Goal: Information Seeking & Learning: Learn about a topic

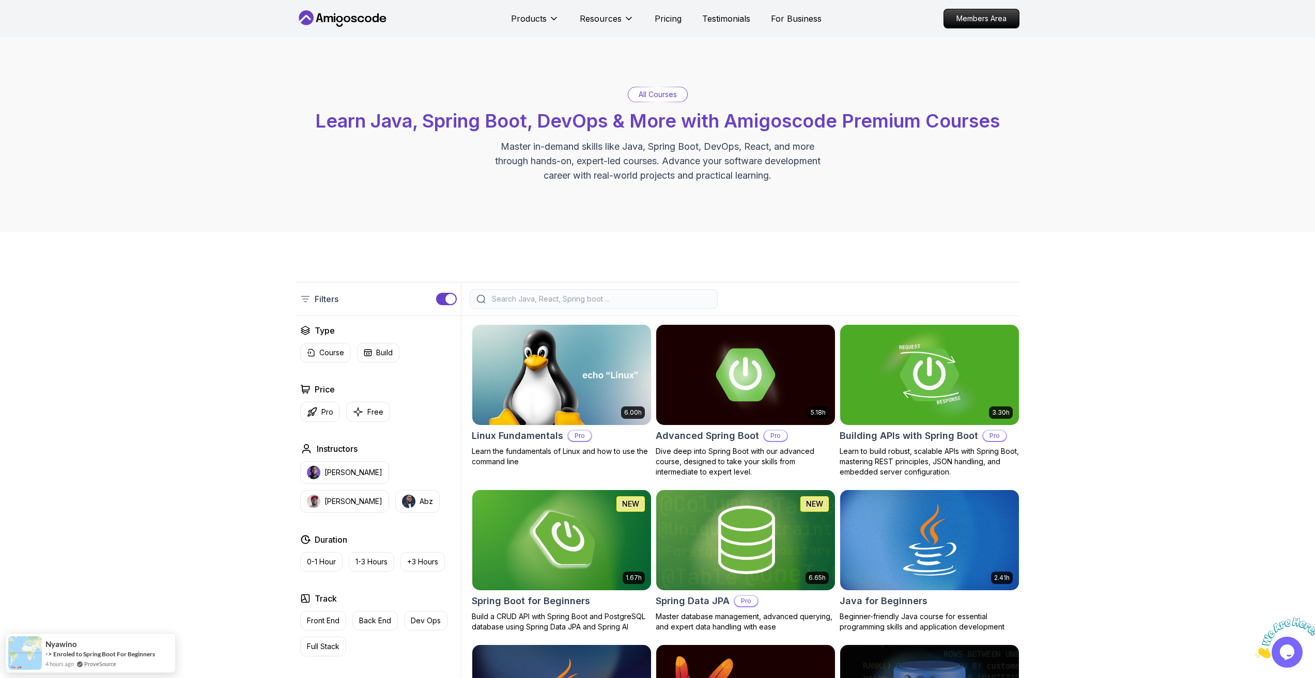
click at [1255, 651] on icon "Close" at bounding box center [1255, 655] width 0 height 9
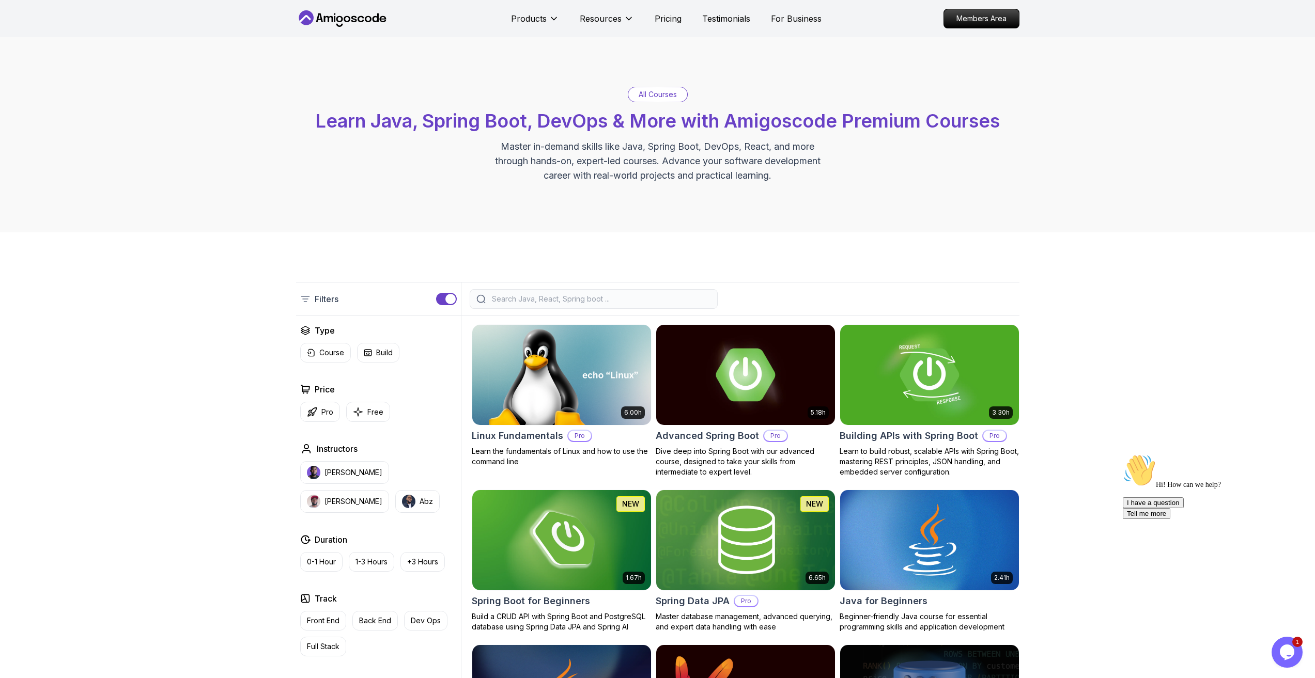
click at [1123, 454] on icon "Chat attention grabber" at bounding box center [1123, 454] width 0 height 0
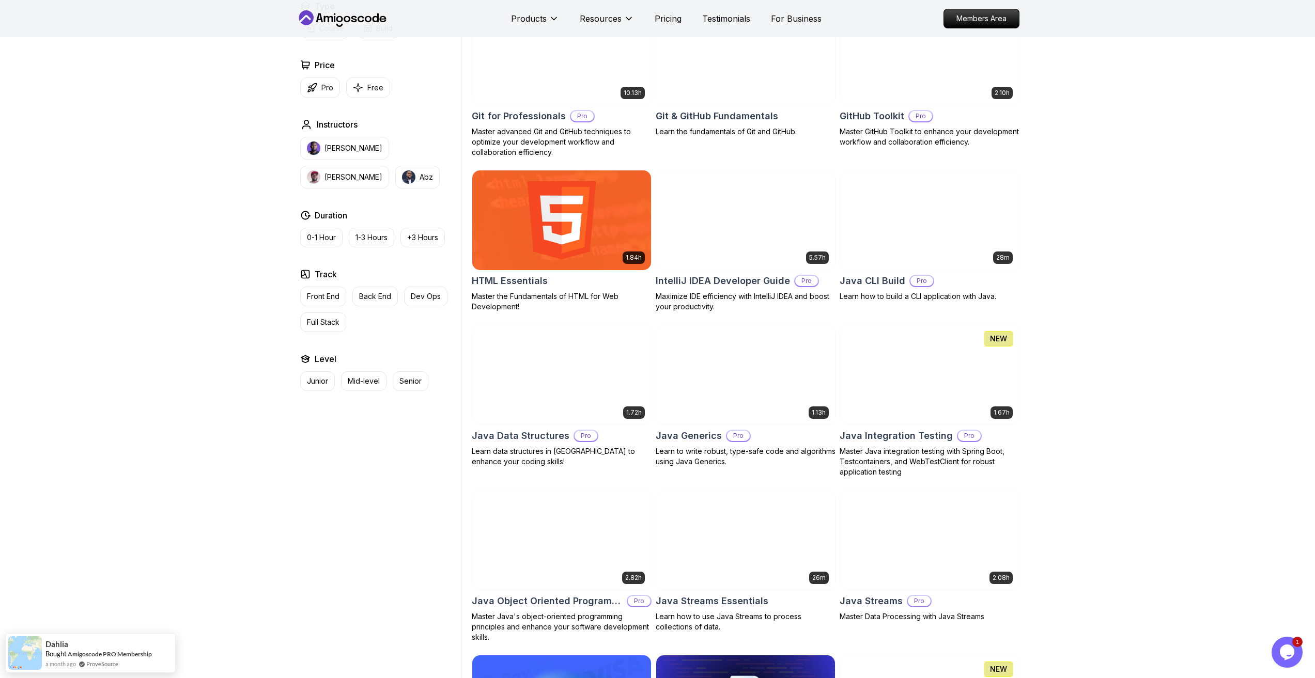
scroll to position [1137, 0]
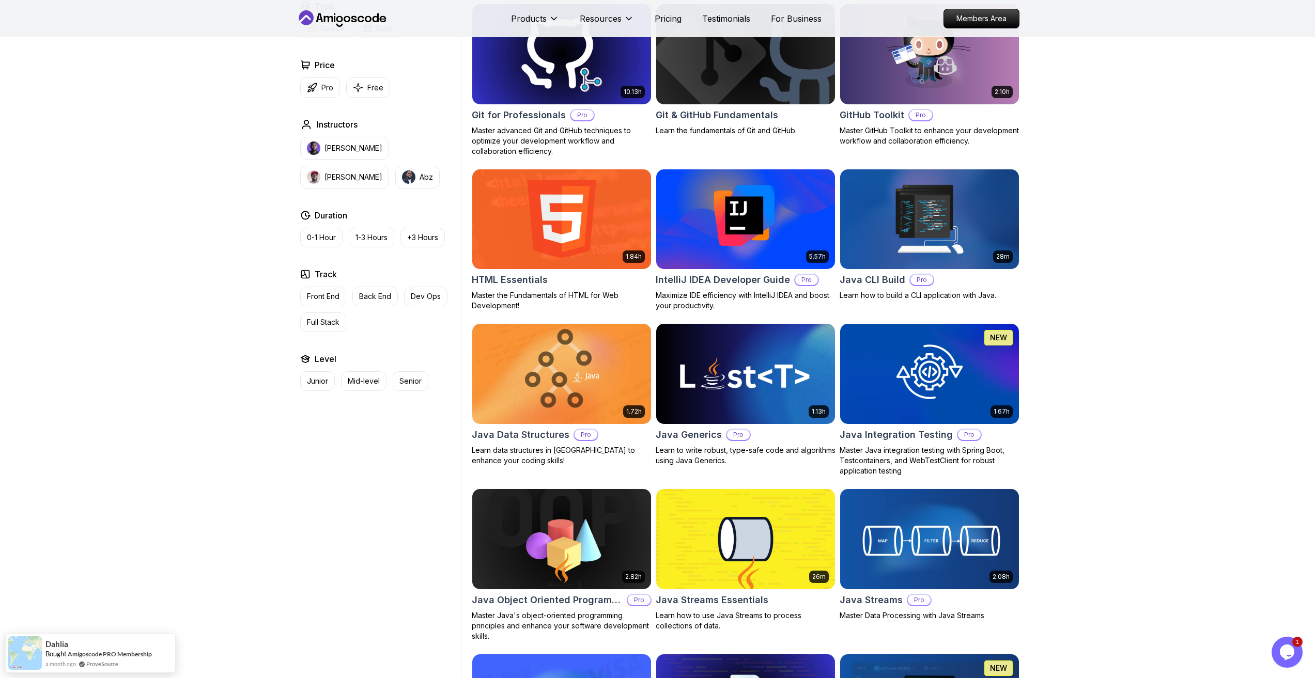
click at [928, 395] on img at bounding box center [929, 373] width 188 height 105
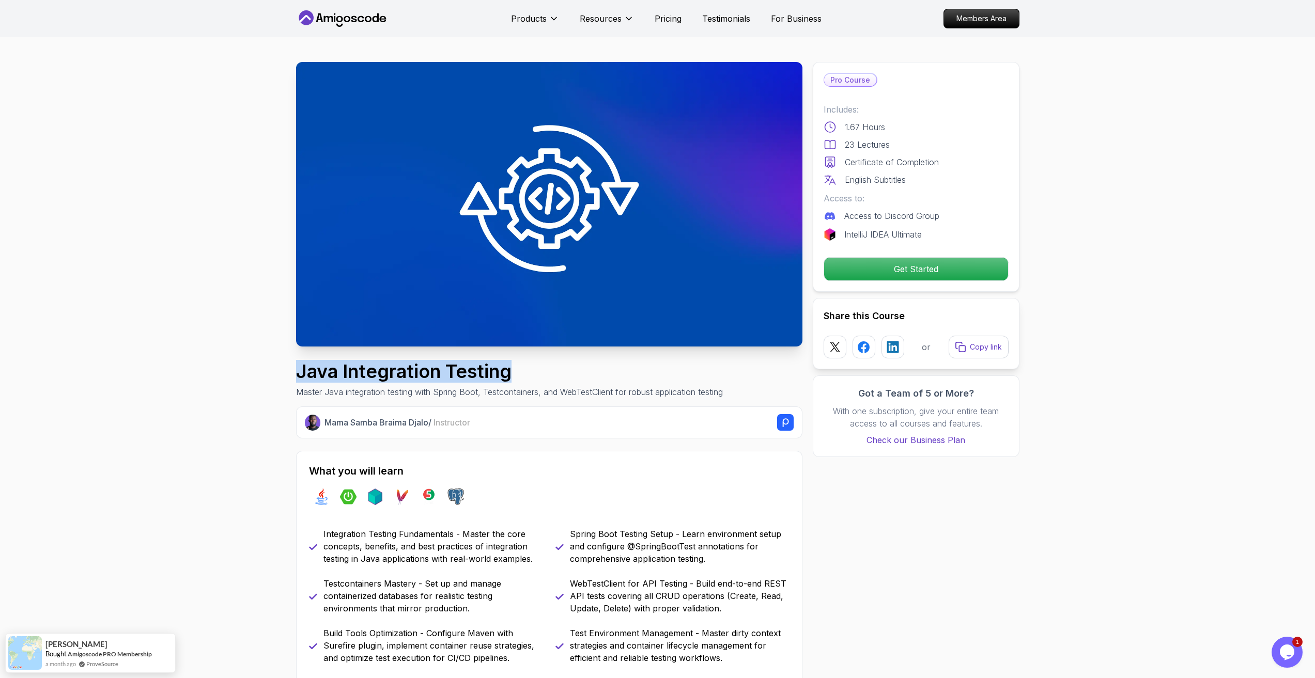
drag, startPoint x: 290, startPoint y: 372, endPoint x: 573, endPoint y: 371, distance: 283.6
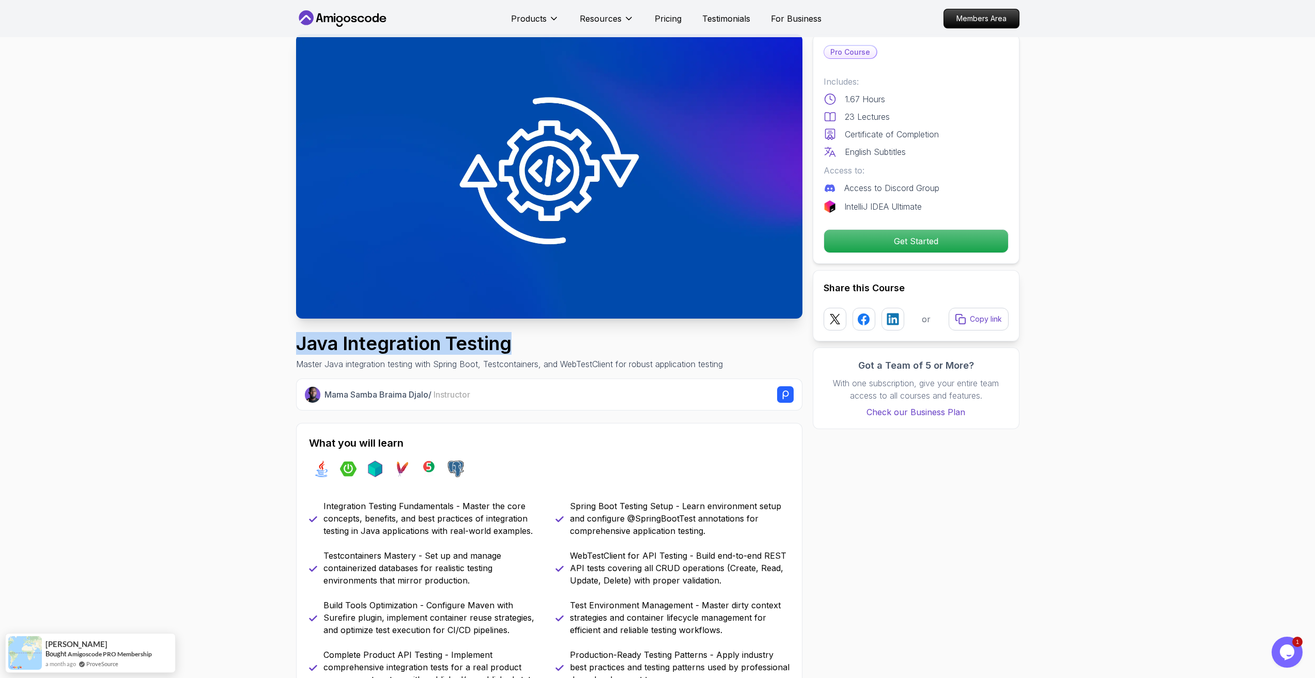
scroll to position [52, 0]
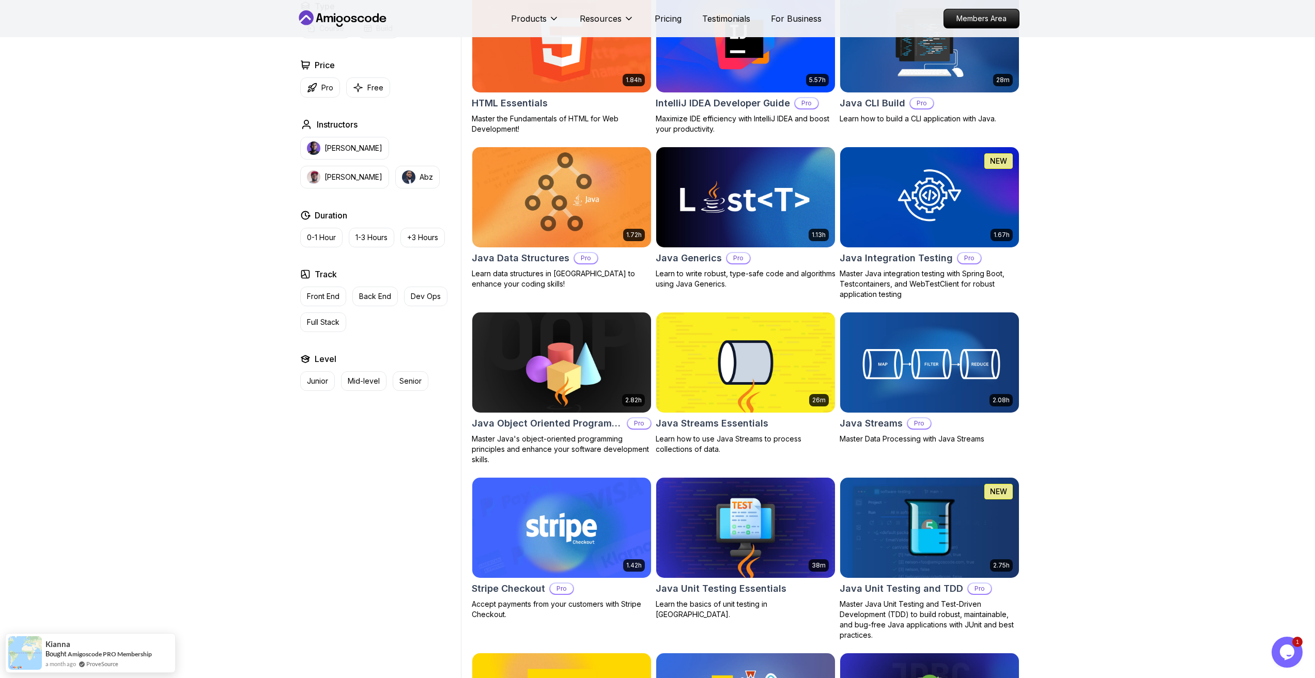
scroll to position [1314, 0]
click at [726, 382] on img at bounding box center [745, 361] width 188 height 105
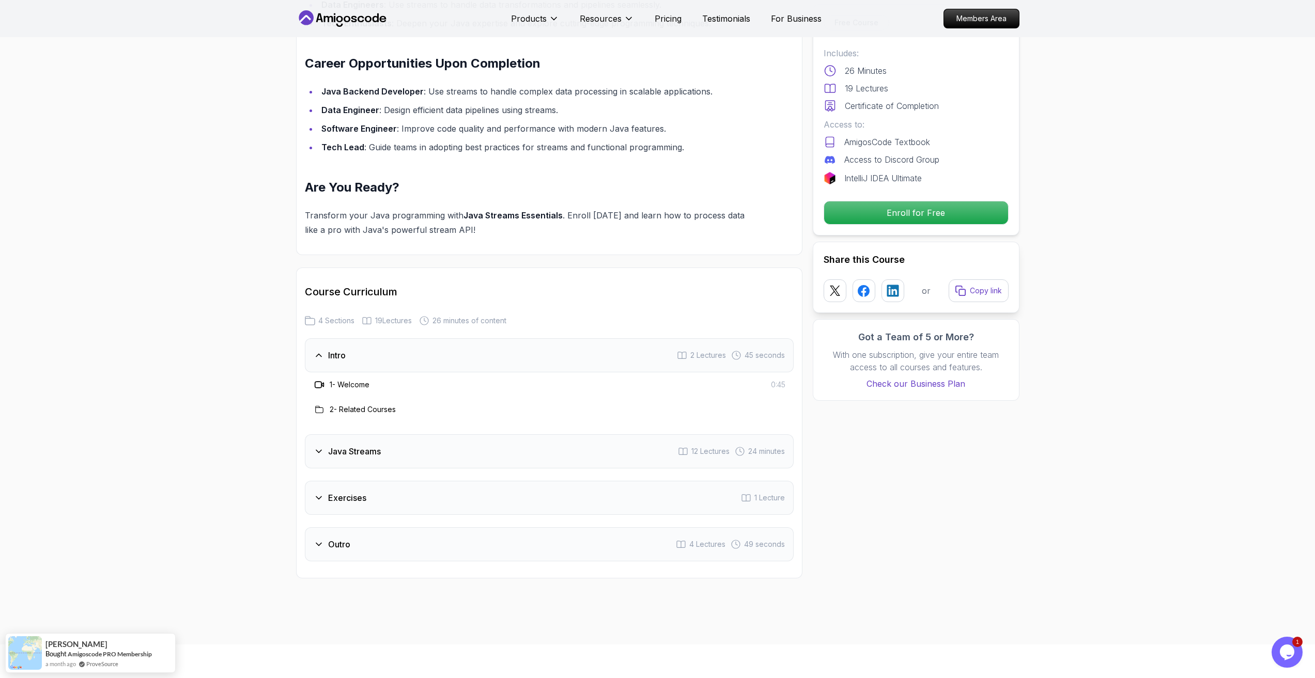
scroll to position [1085, 0]
click at [351, 445] on h3 "Java Streams" at bounding box center [354, 451] width 53 height 12
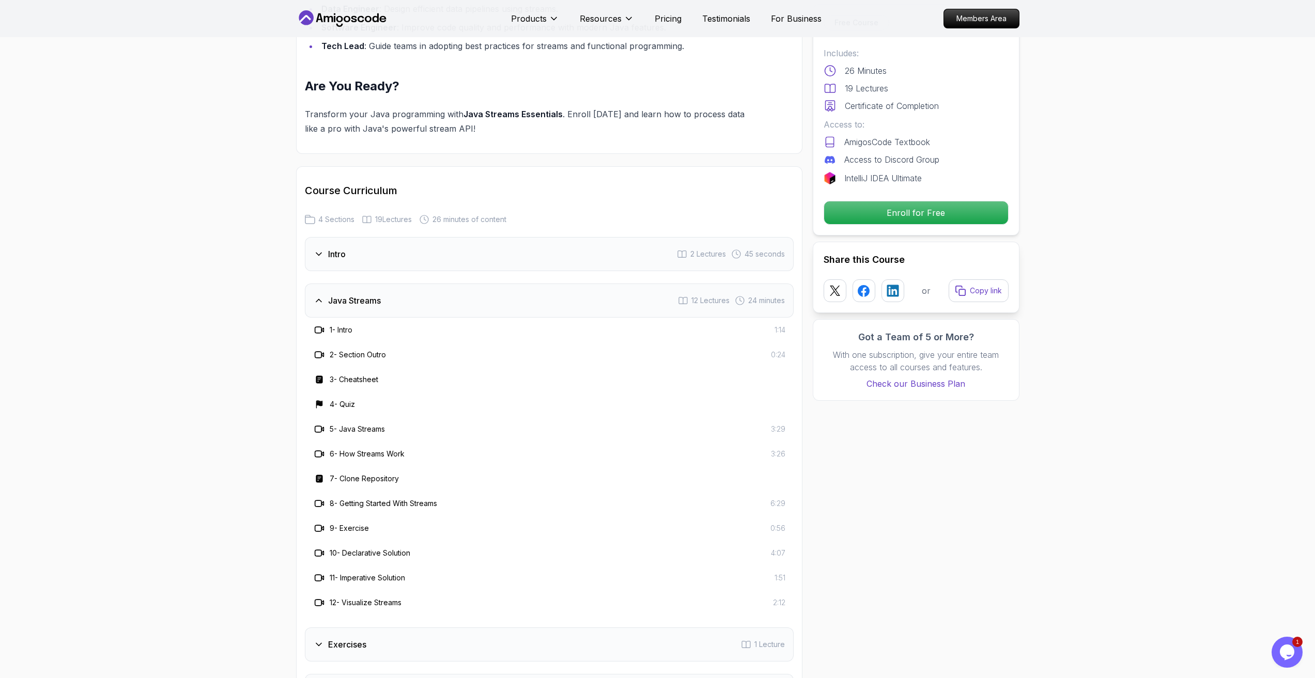
scroll to position [1188, 0]
drag, startPoint x: 392, startPoint y: 446, endPoint x: 316, endPoint y: 446, distance: 75.9
click at [316, 470] on div "7 - Clone Repository" at bounding box center [549, 476] width 472 height 12
drag, startPoint x: 456, startPoint y: 469, endPoint x: 343, endPoint y: 470, distance: 113.7
click at [343, 495] on div "8 - Getting Started With Streams 6:29" at bounding box center [549, 501] width 472 height 12
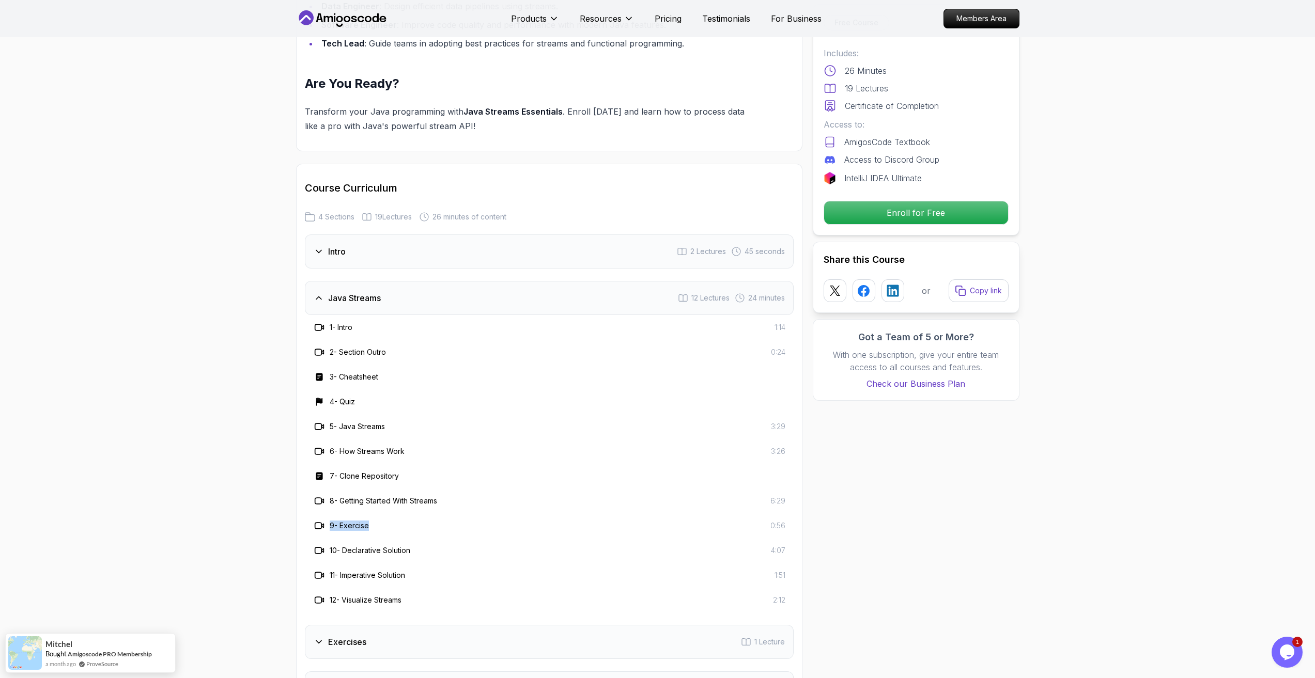
drag, startPoint x: 386, startPoint y: 500, endPoint x: 327, endPoint y: 497, distance: 58.9
click at [327, 520] on div "9 - Exercise 0:56" at bounding box center [549, 526] width 472 height 12
drag, startPoint x: 438, startPoint y: 516, endPoint x: 315, endPoint y: 506, distance: 123.3
click at [315, 506] on div "1 - Intro 1:14 2 - Section Outro 0:24 3 - Cheatsheet 4 - Quiz 5 - Java Streams …" at bounding box center [549, 464] width 489 height 298
click at [437, 569] on div "11 - Imperative Solution 1:51" at bounding box center [549, 575] width 472 height 12
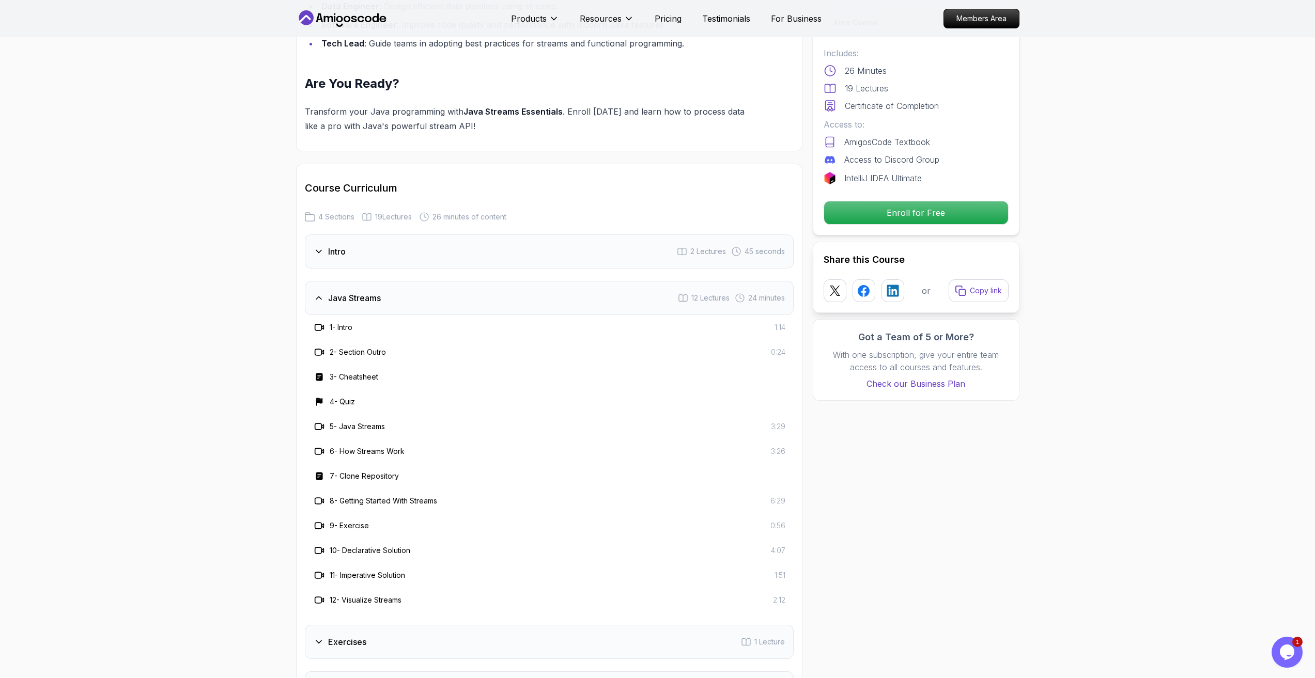
click at [339, 292] on h3 "Java Streams" at bounding box center [354, 298] width 53 height 12
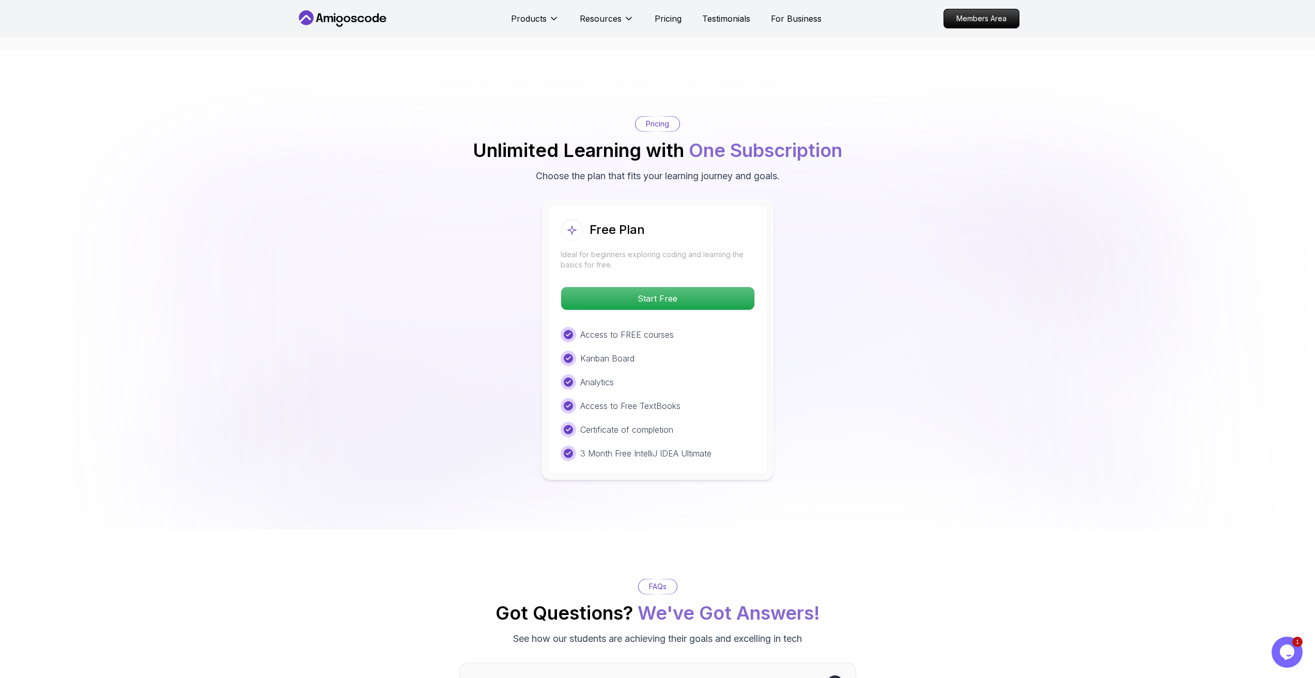
scroll to position [1601, 0]
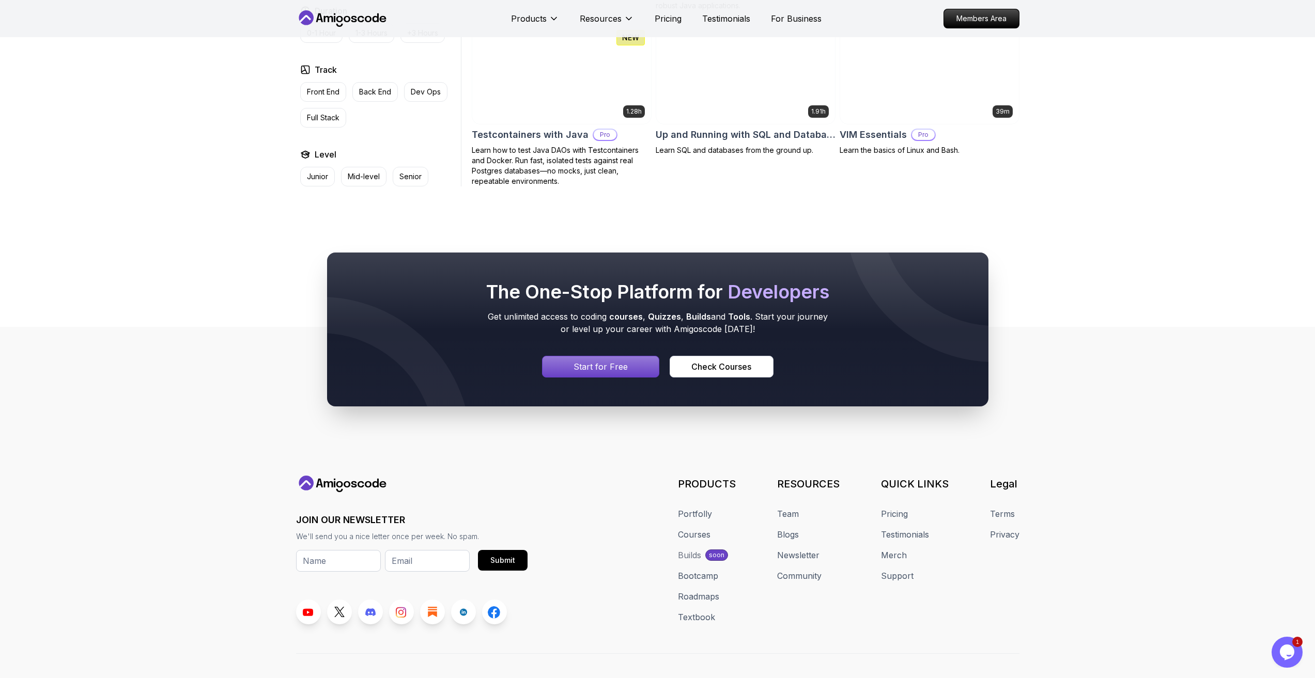
scroll to position [2778, 0]
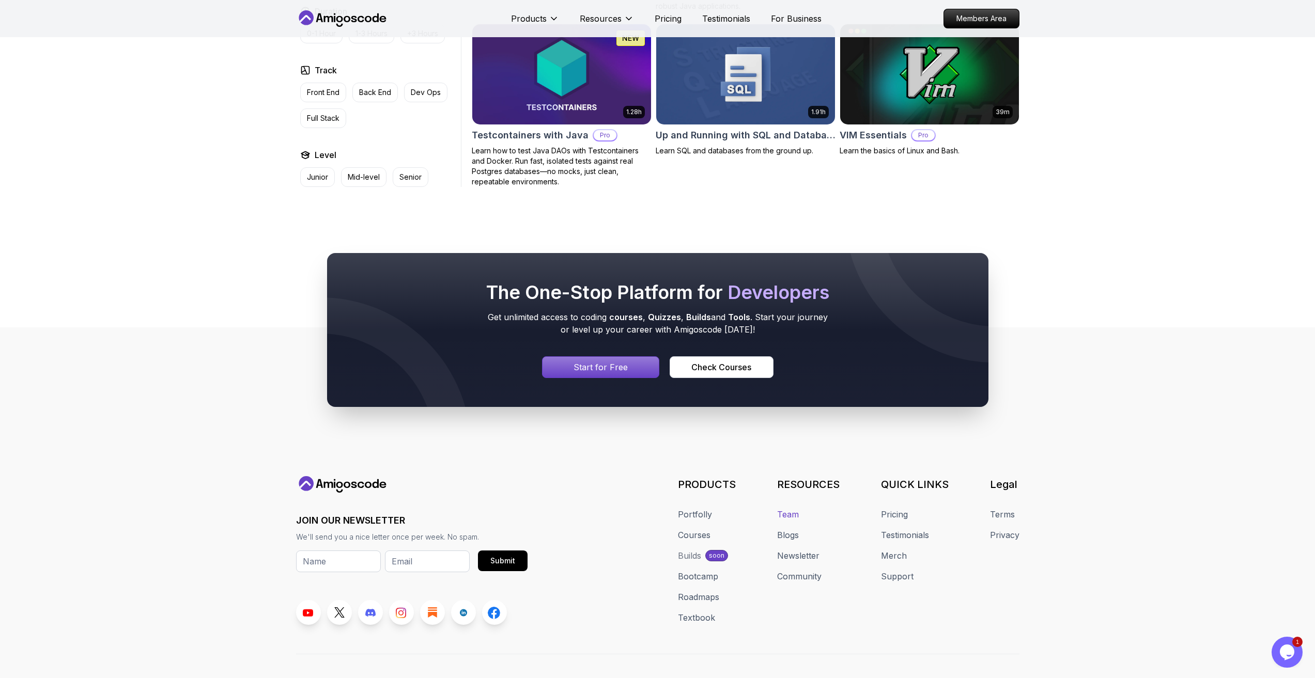
click at [790, 508] on link "Team" at bounding box center [788, 514] width 22 height 12
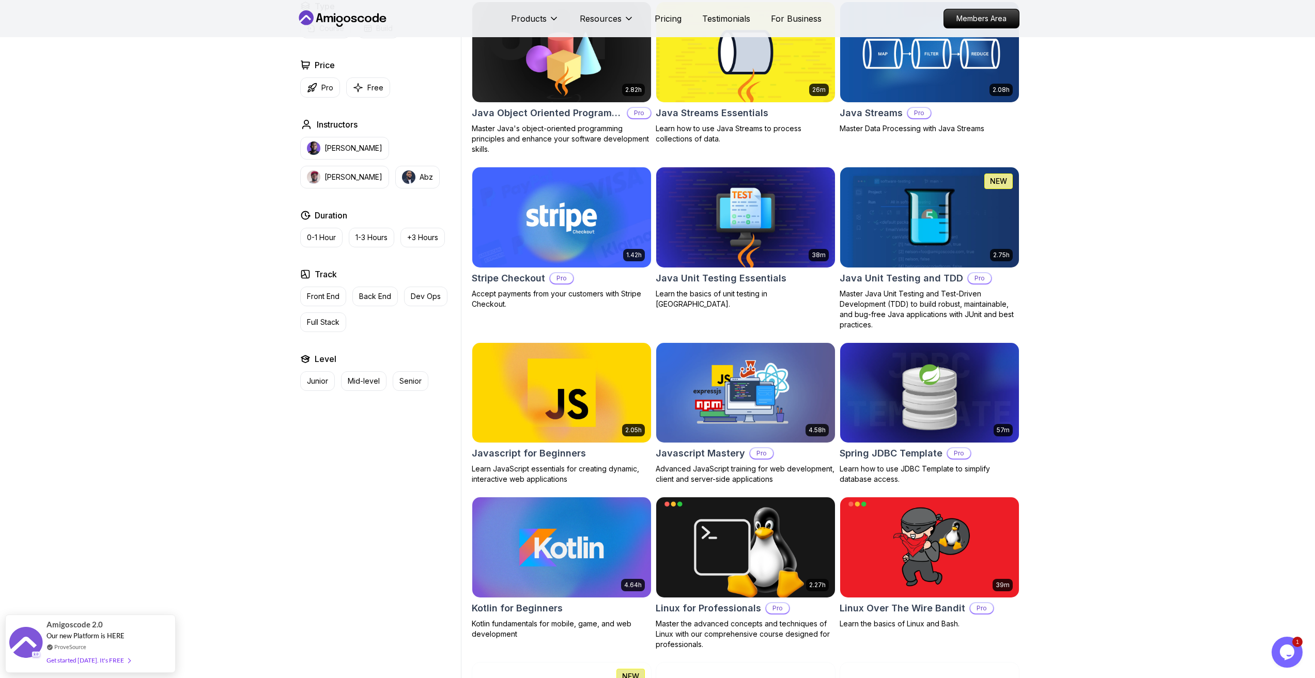
scroll to position [1675, 0]
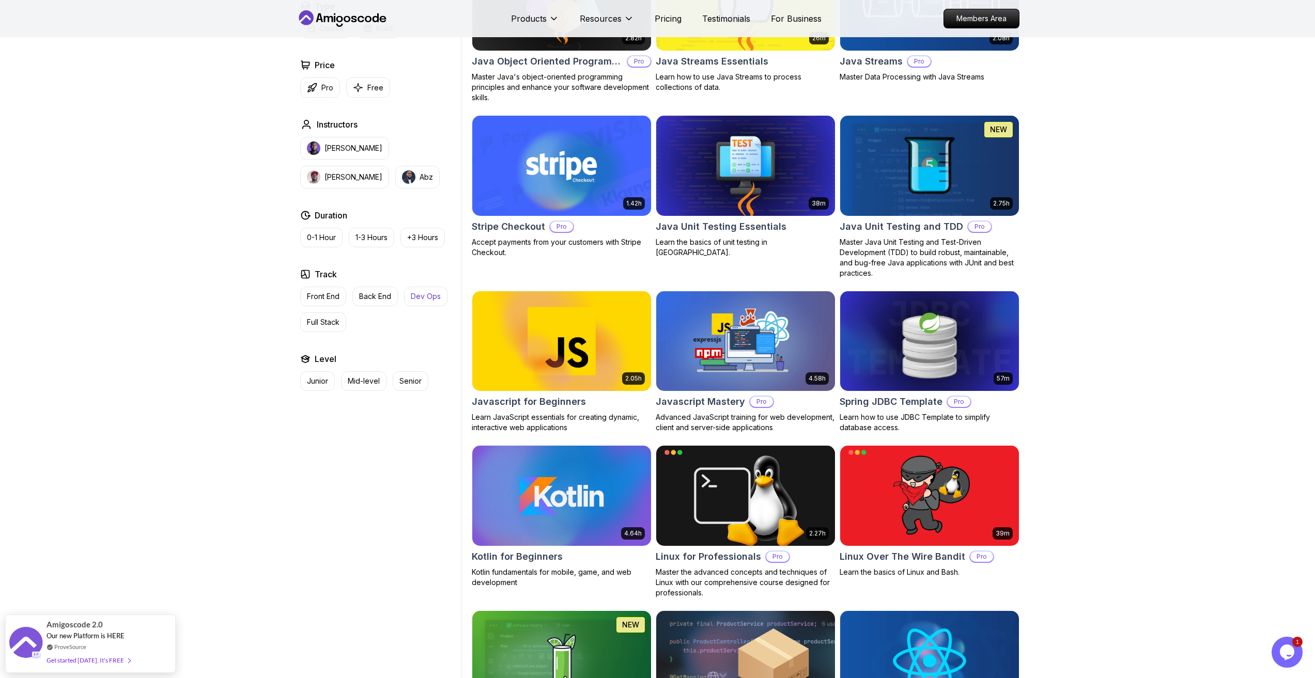
click at [412, 296] on p "Dev Ops" at bounding box center [426, 296] width 30 height 10
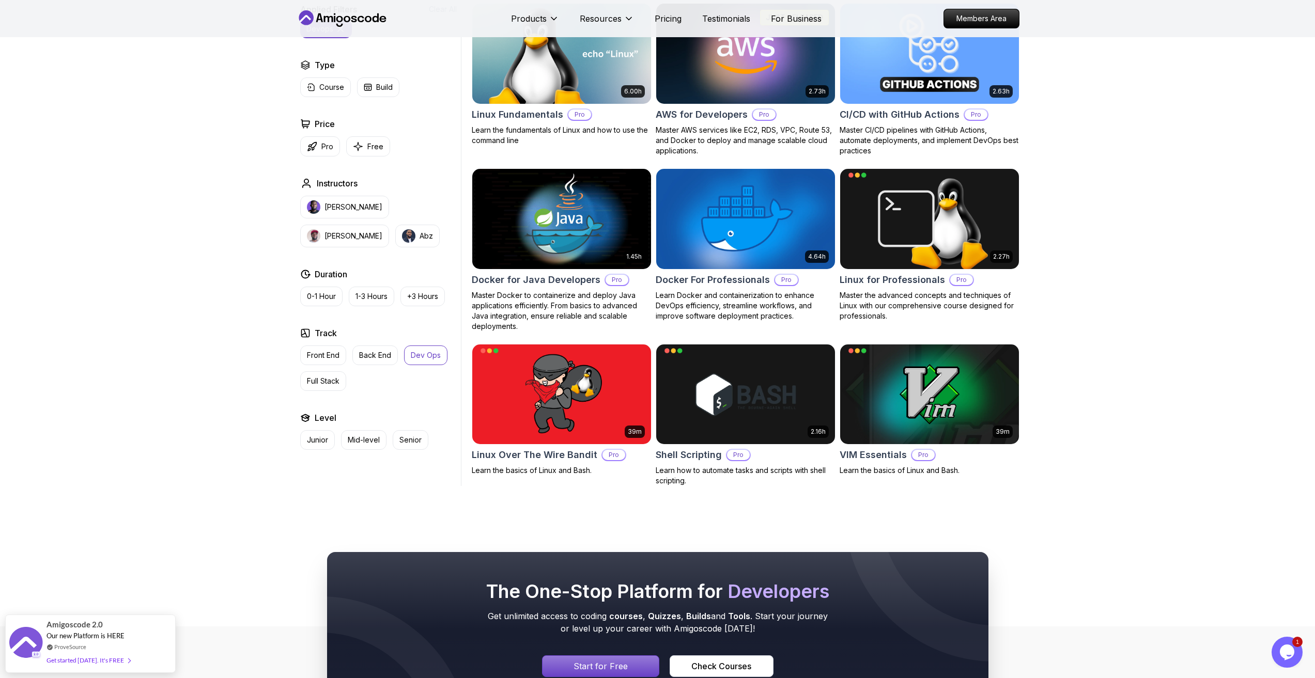
scroll to position [321, 0]
click at [551, 406] on img at bounding box center [562, 395] width 188 height 105
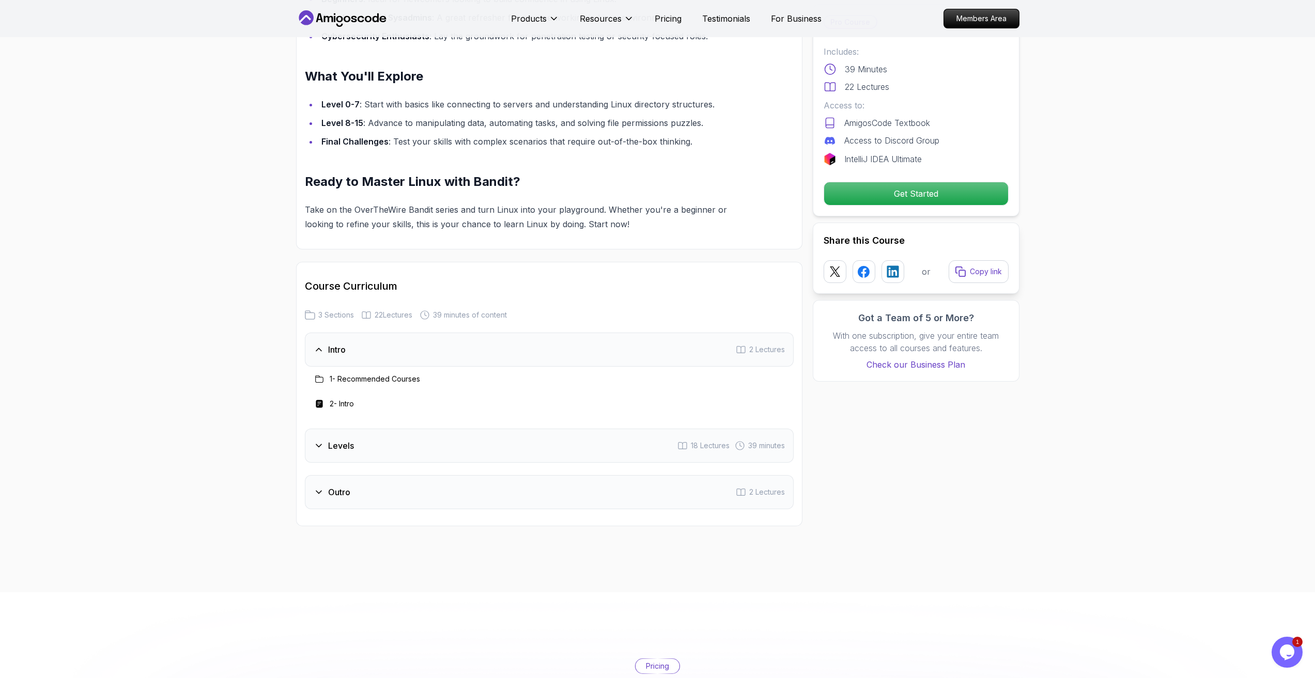
scroll to position [930, 0]
click at [335, 440] on h3 "Levels" at bounding box center [341, 444] width 26 height 12
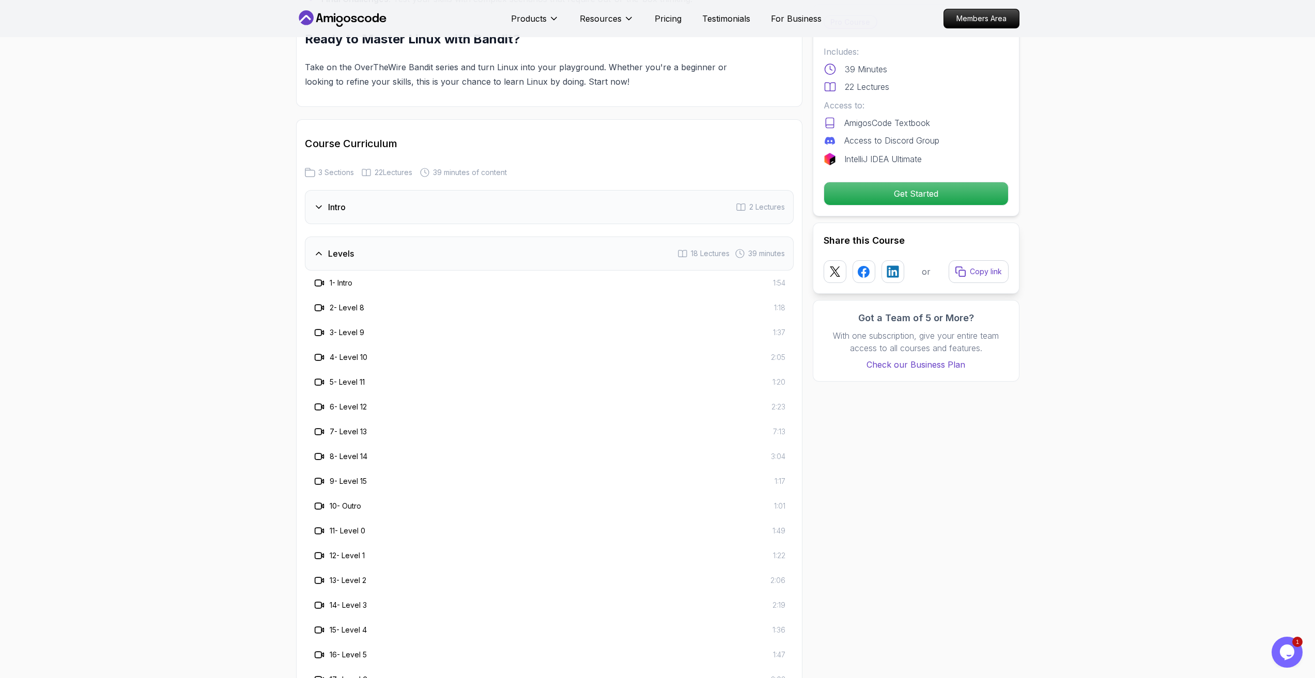
scroll to position [1137, 0]
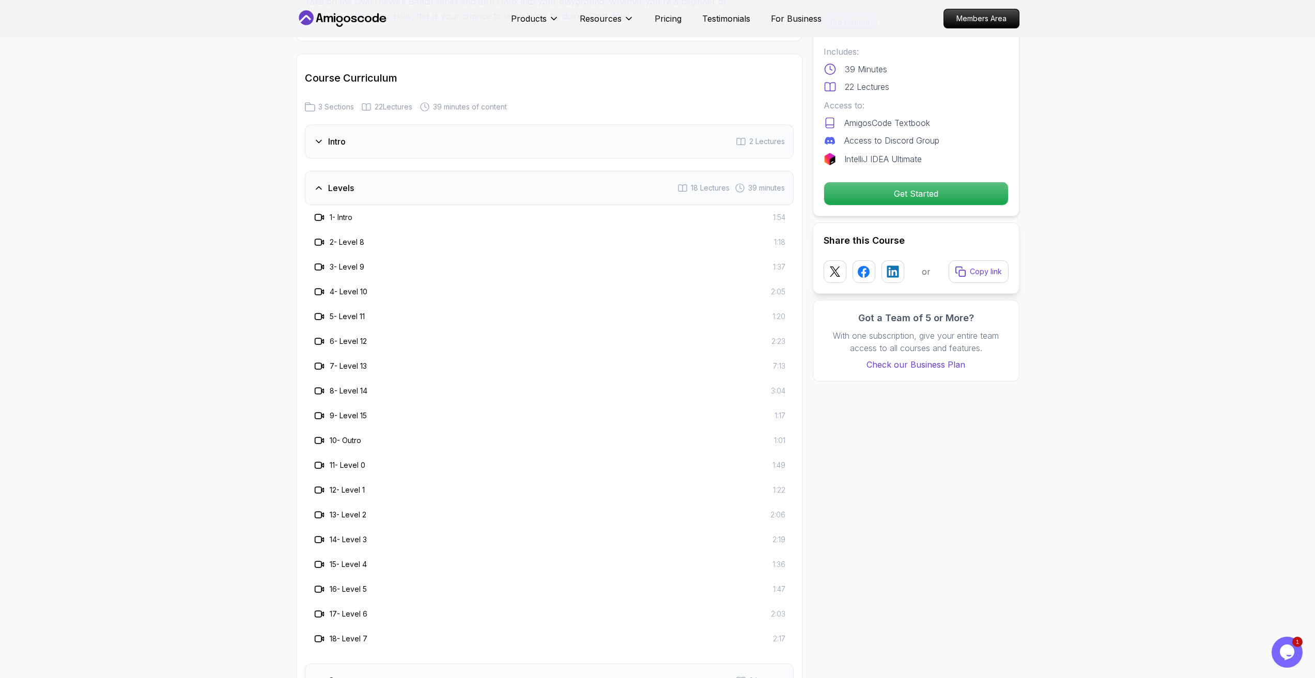
click at [351, 187] on h3 "Levels" at bounding box center [341, 188] width 26 height 12
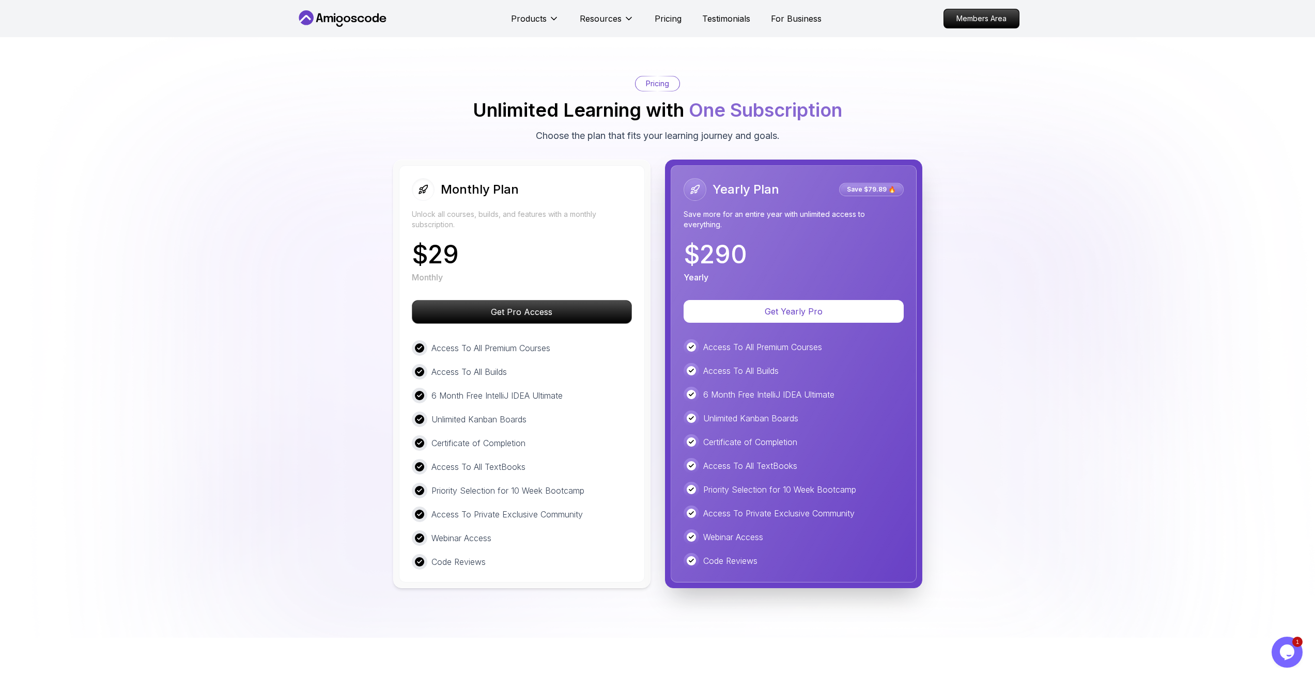
scroll to position [1498, 0]
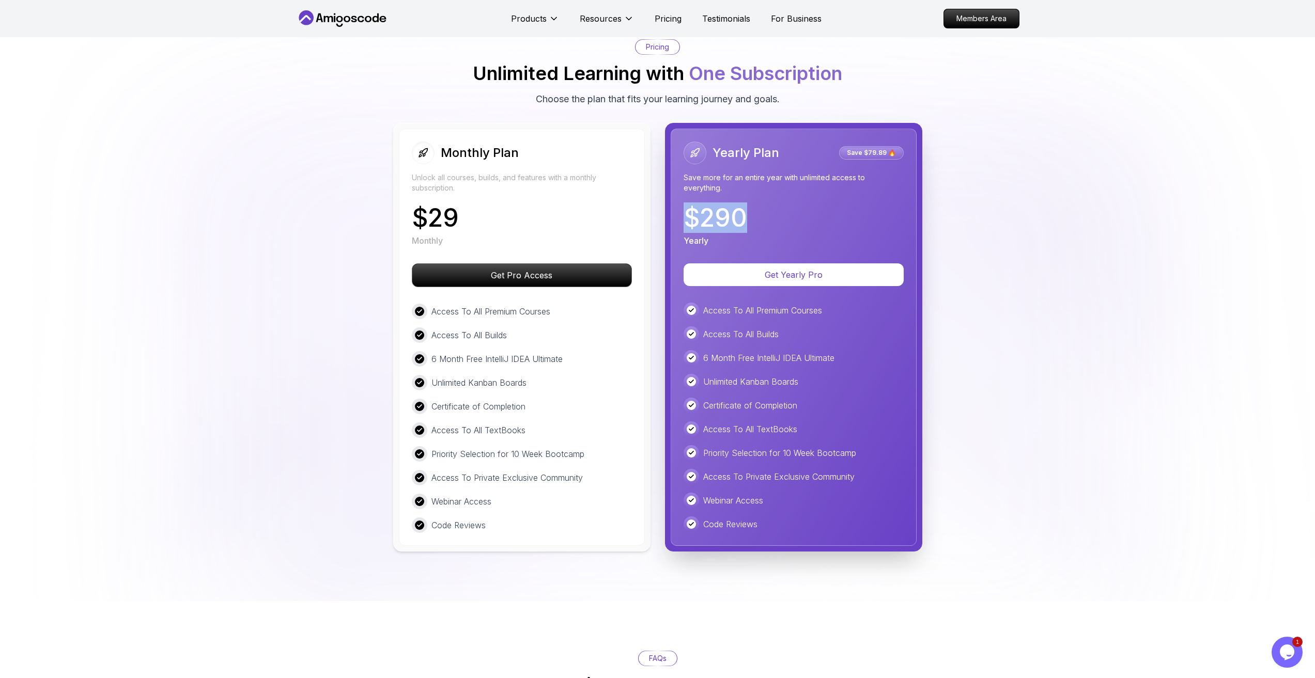
drag, startPoint x: 756, startPoint y: 221, endPoint x: 672, endPoint y: 216, distance: 84.3
click at [672, 216] on div "Yearly Plan Save $79.89 🔥 Save more for an entire year with unlimited access to…" at bounding box center [794, 337] width 246 height 417
click at [957, 419] on div "Monthly Plan Unlock all courses, builds, and features with a monthly subscripti…" at bounding box center [657, 337] width 723 height 429
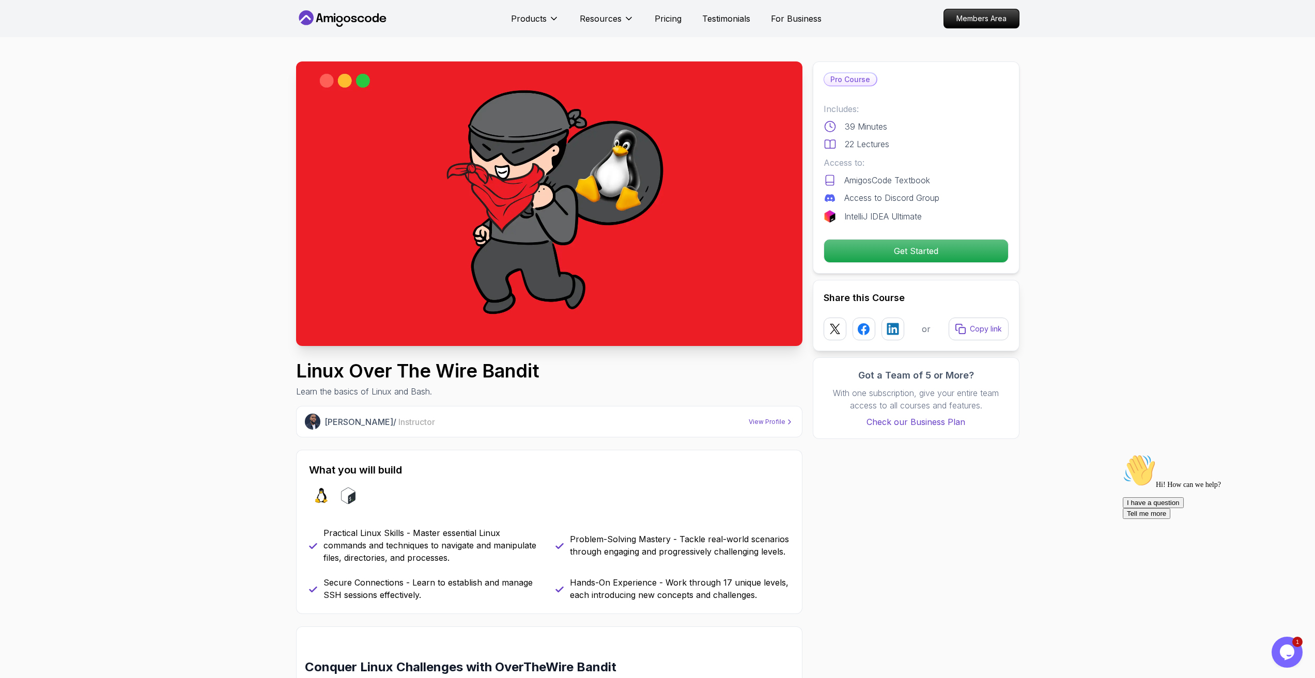
scroll to position [0, 0]
drag, startPoint x: 551, startPoint y: 372, endPoint x: 283, endPoint y: 362, distance: 268.3
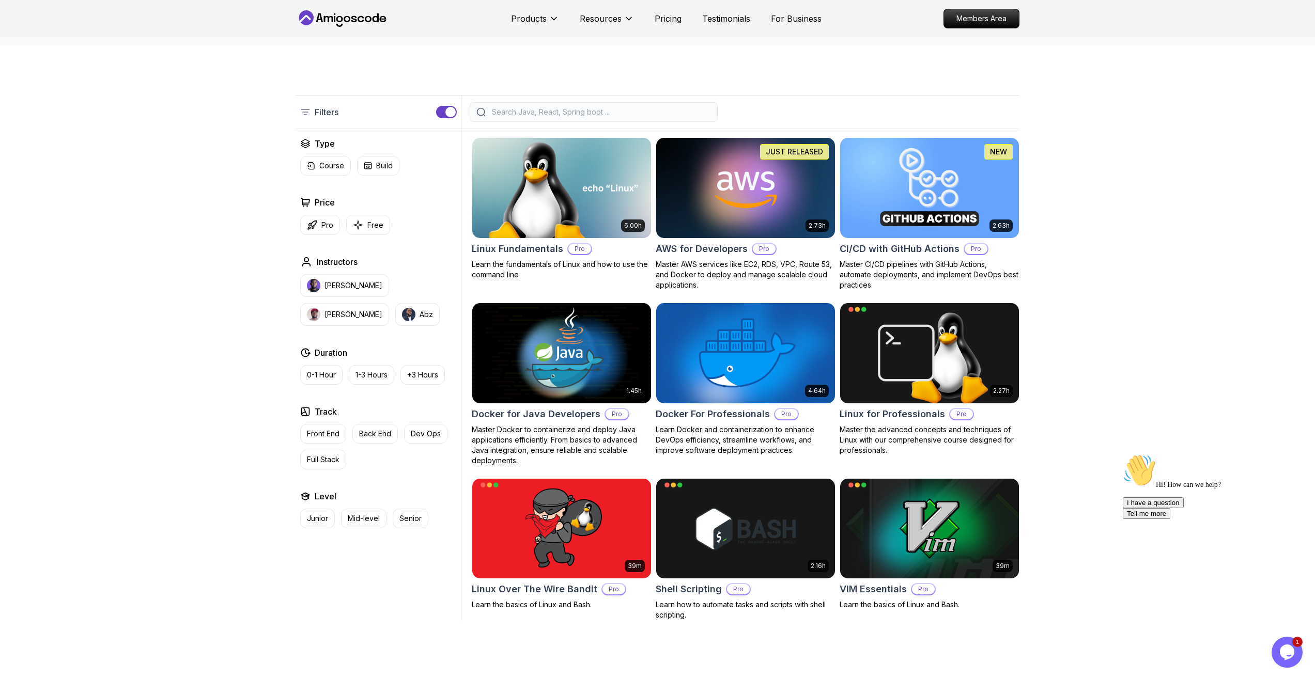
scroll to position [166, 0]
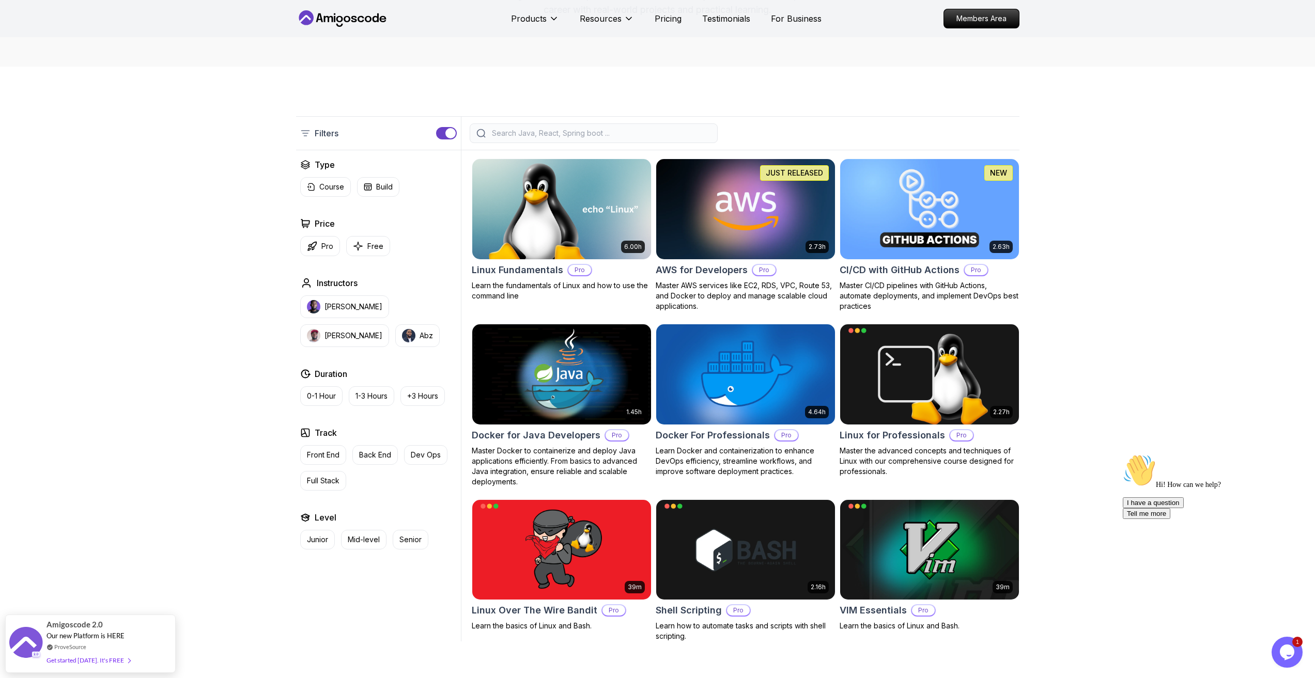
click at [745, 219] on img at bounding box center [745, 209] width 188 height 105
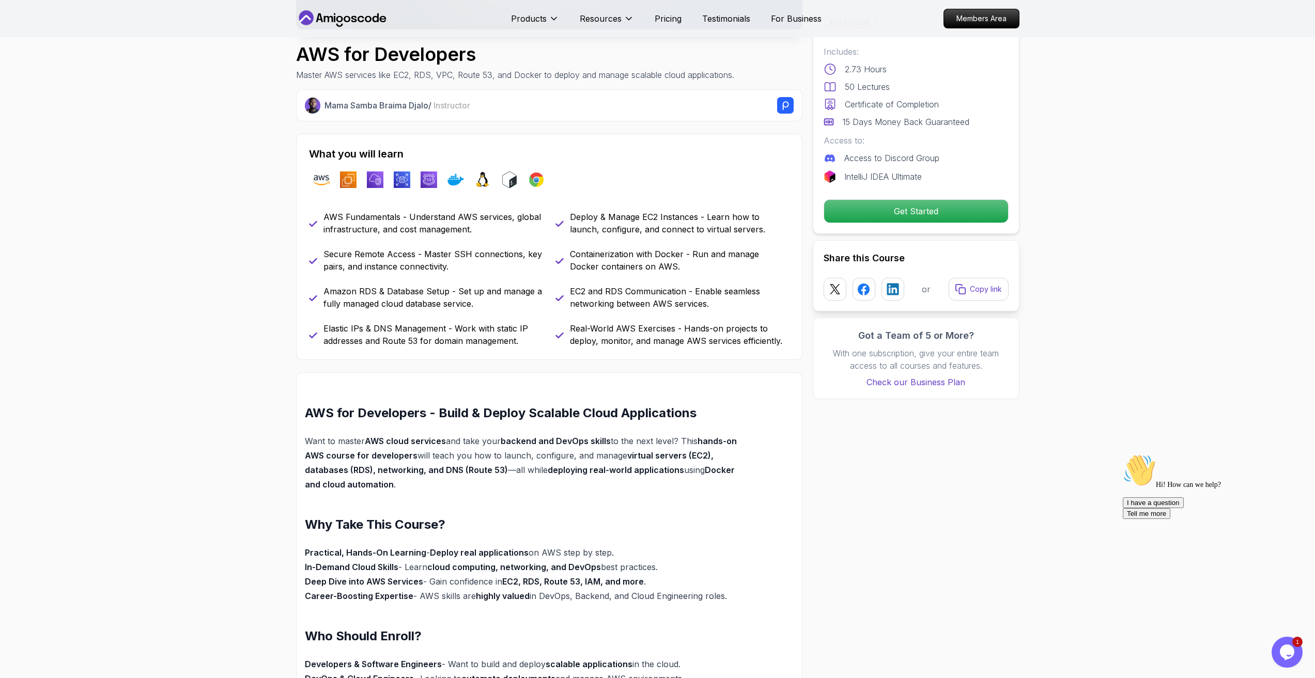
scroll to position [310, 0]
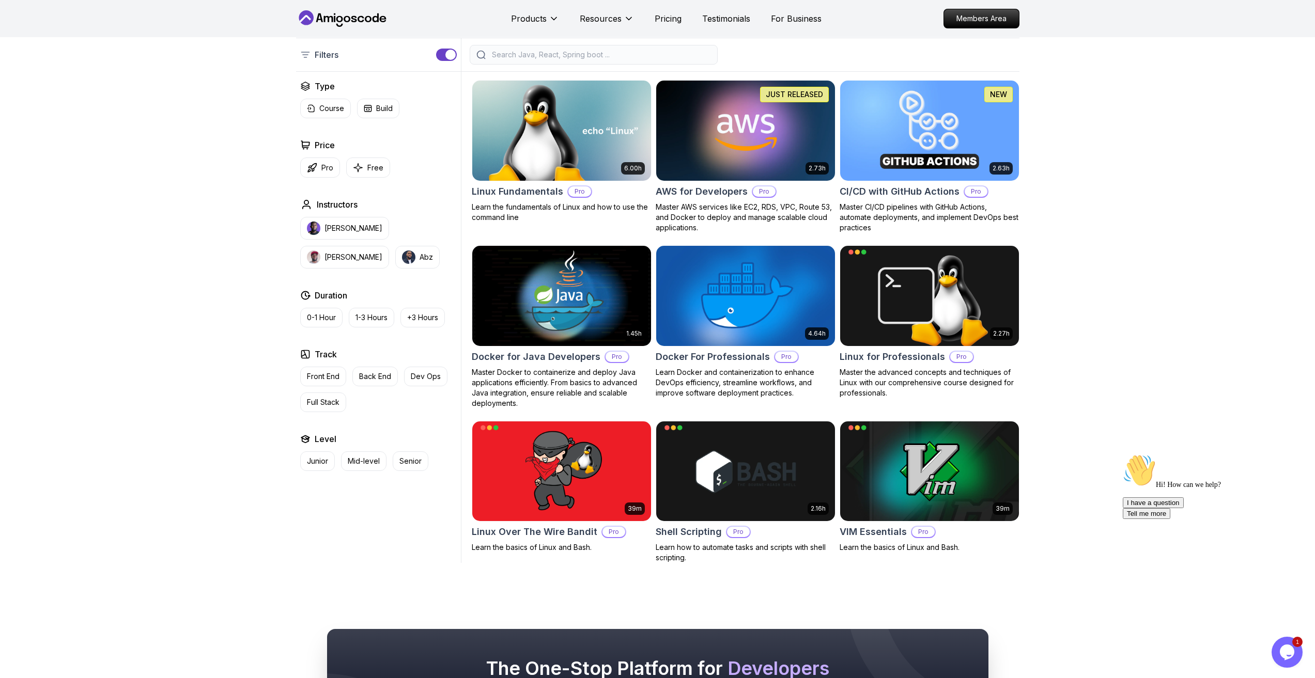
scroll to position [166, 0]
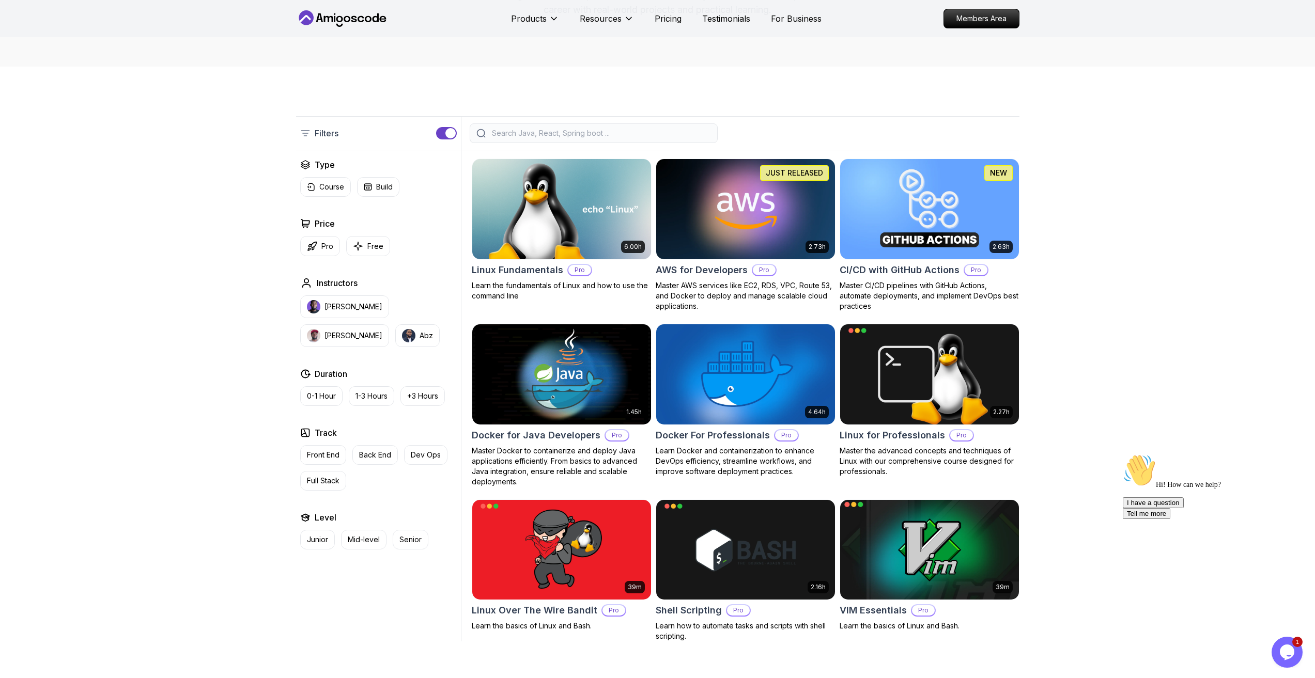
click at [919, 554] on img at bounding box center [929, 549] width 188 height 105
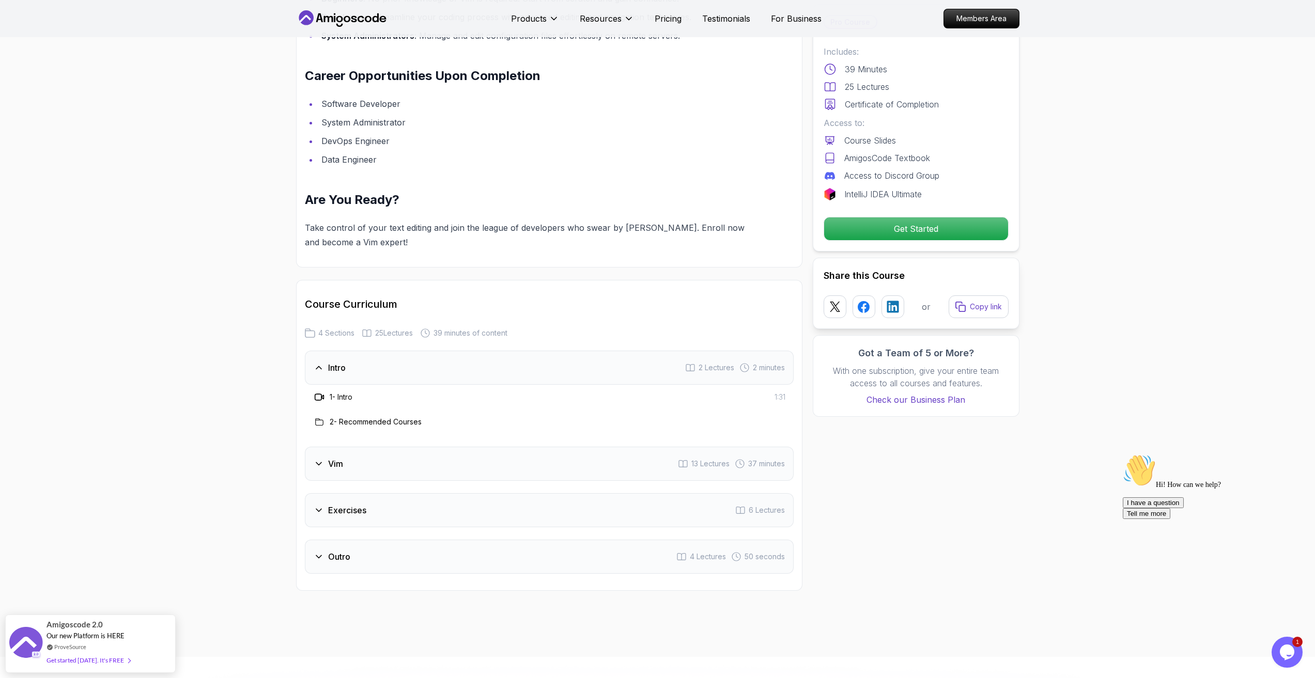
scroll to position [982, 0]
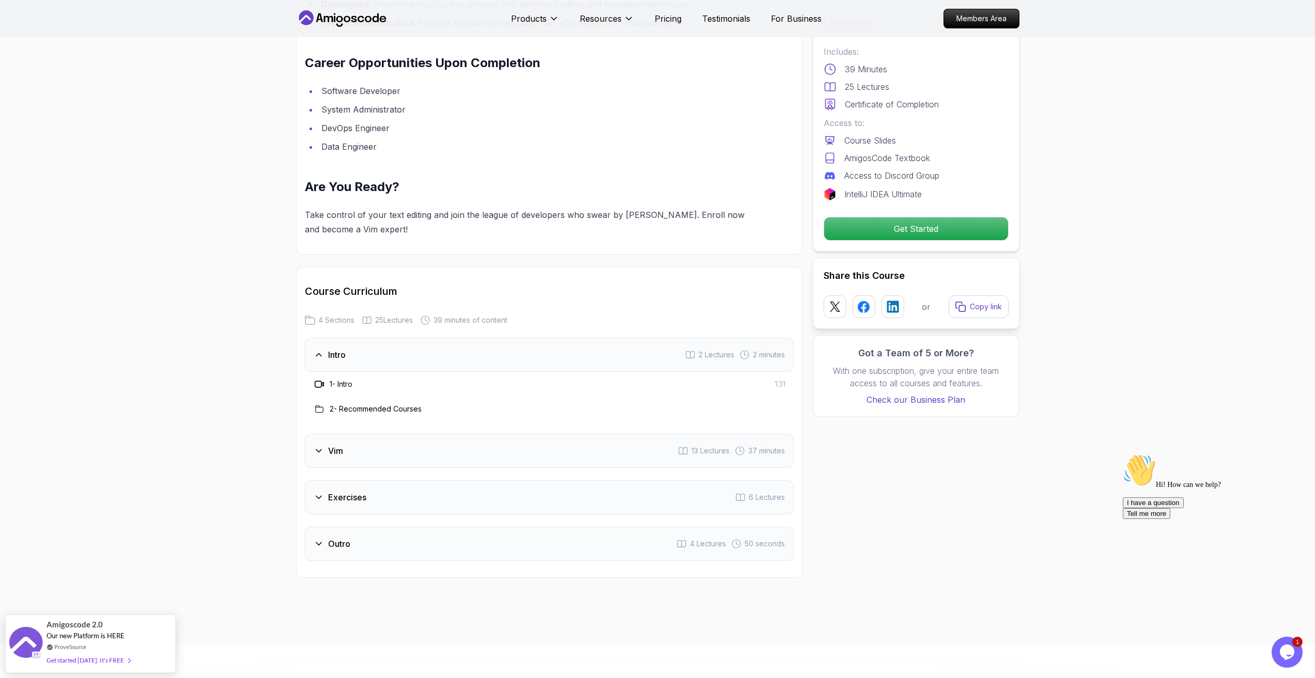
click at [339, 445] on h3 "Vim" at bounding box center [335, 451] width 15 height 12
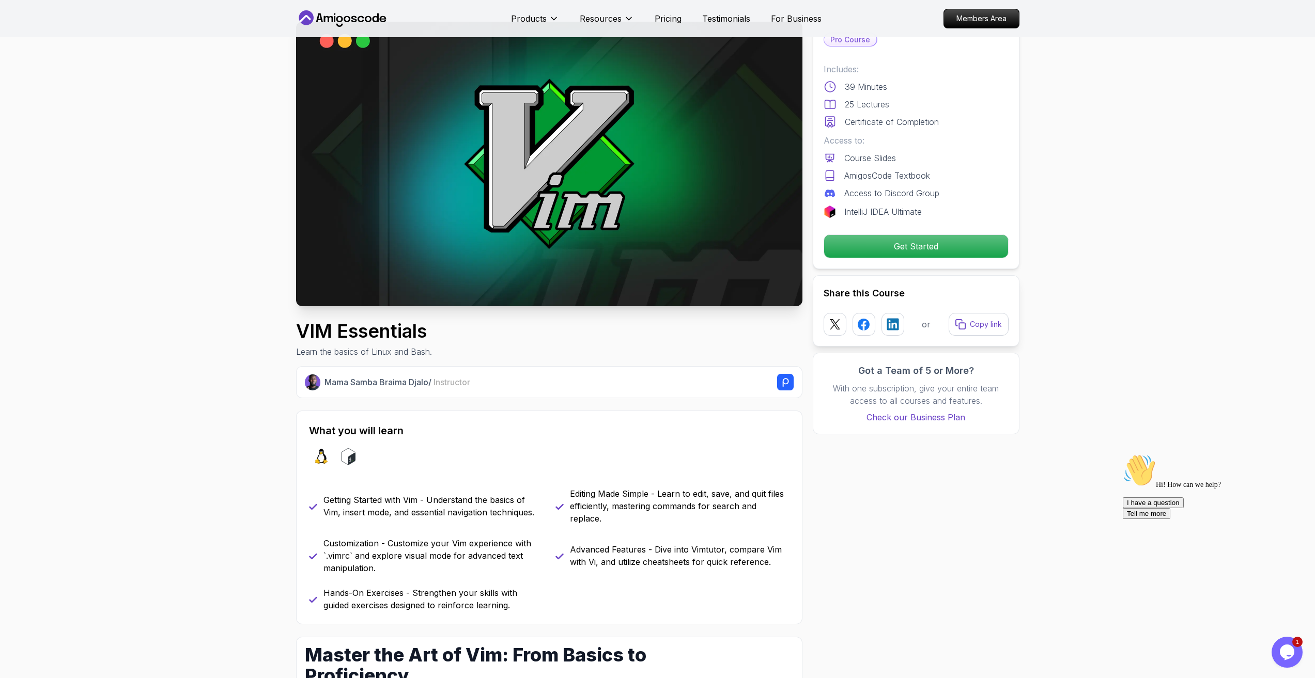
scroll to position [0, 0]
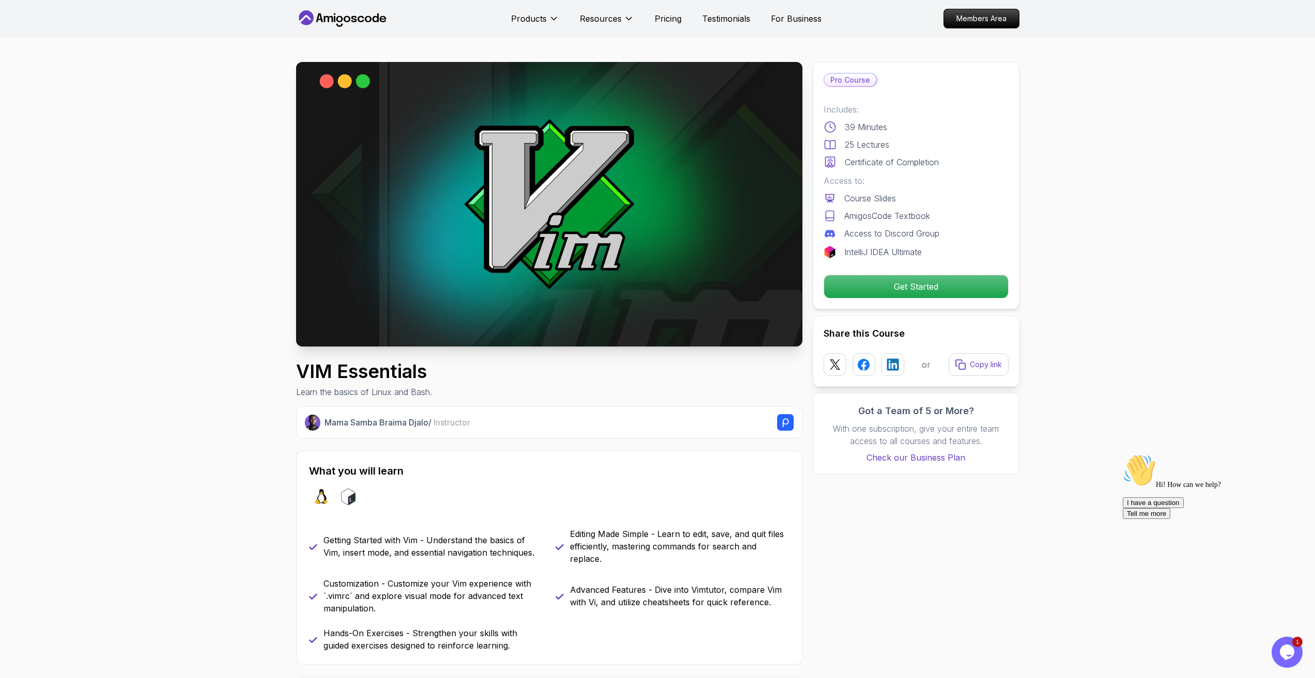
click at [314, 374] on h1 "VIM Essentials" at bounding box center [364, 371] width 136 height 21
click at [440, 369] on div "VIM Essentials Learn the basics of Linux and Bash." at bounding box center [549, 379] width 506 height 37
drag, startPoint x: 403, startPoint y: 371, endPoint x: 298, endPoint y: 371, distance: 105.4
click at [298, 371] on div "VIM Essentials Learn the basics of Linux and Bash." at bounding box center [549, 379] width 506 height 37
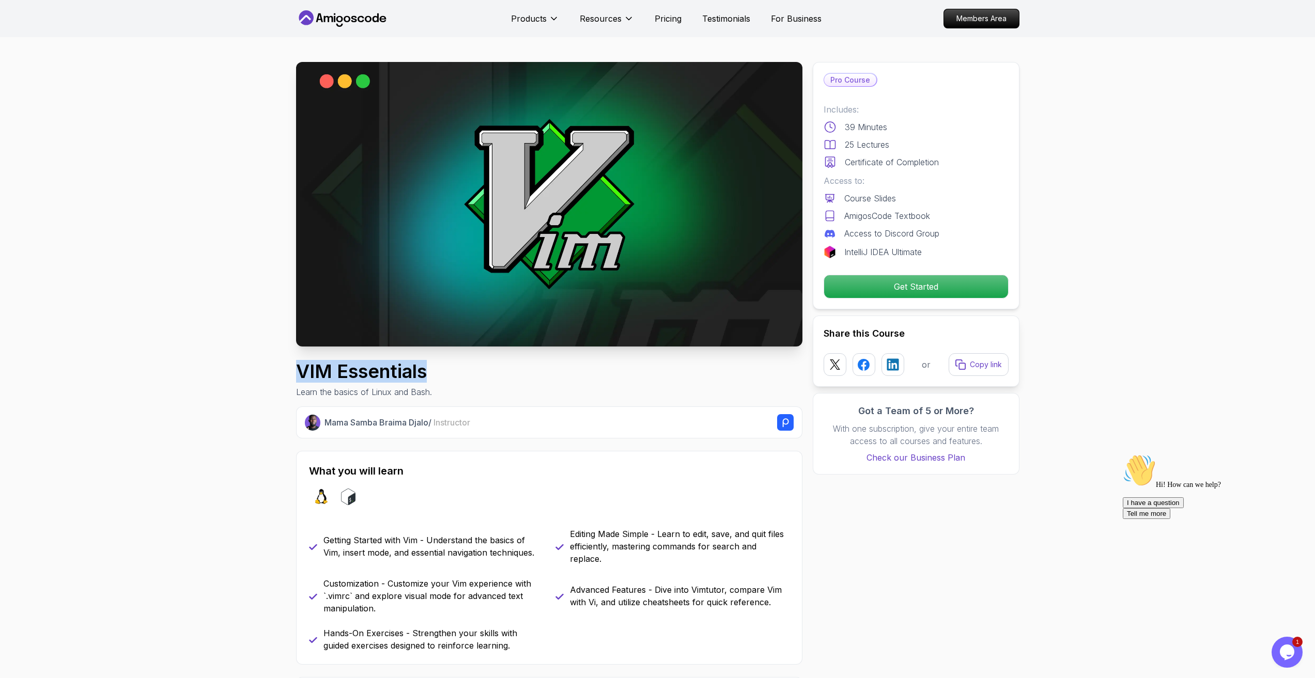
click at [343, 13] on icon at bounding box center [342, 18] width 93 height 17
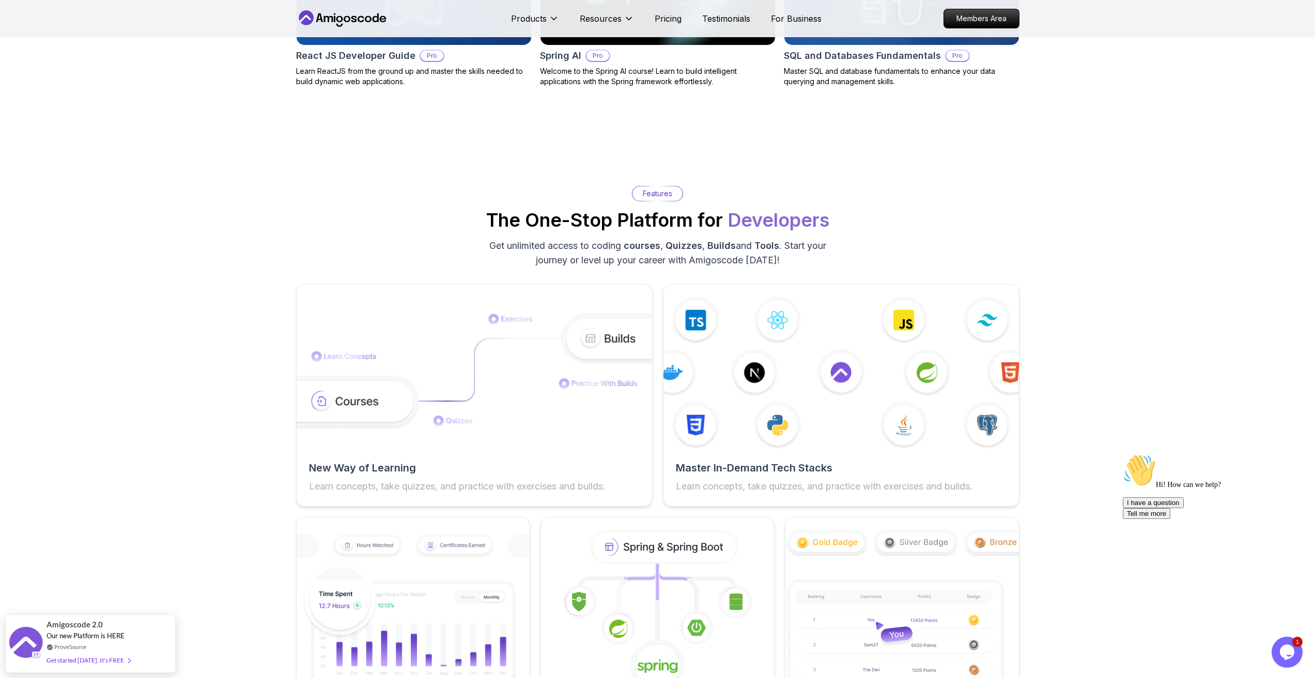
scroll to position [1395, 0]
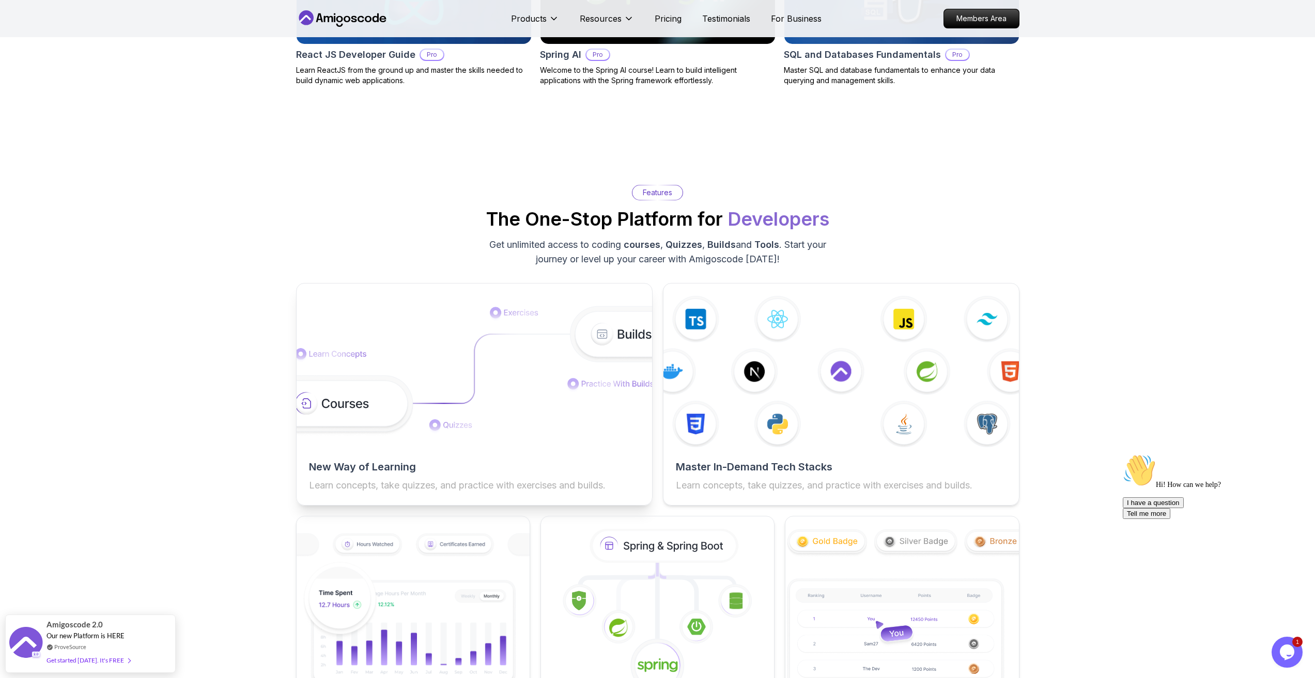
click at [446, 367] on img at bounding box center [473, 371] width 391 height 131
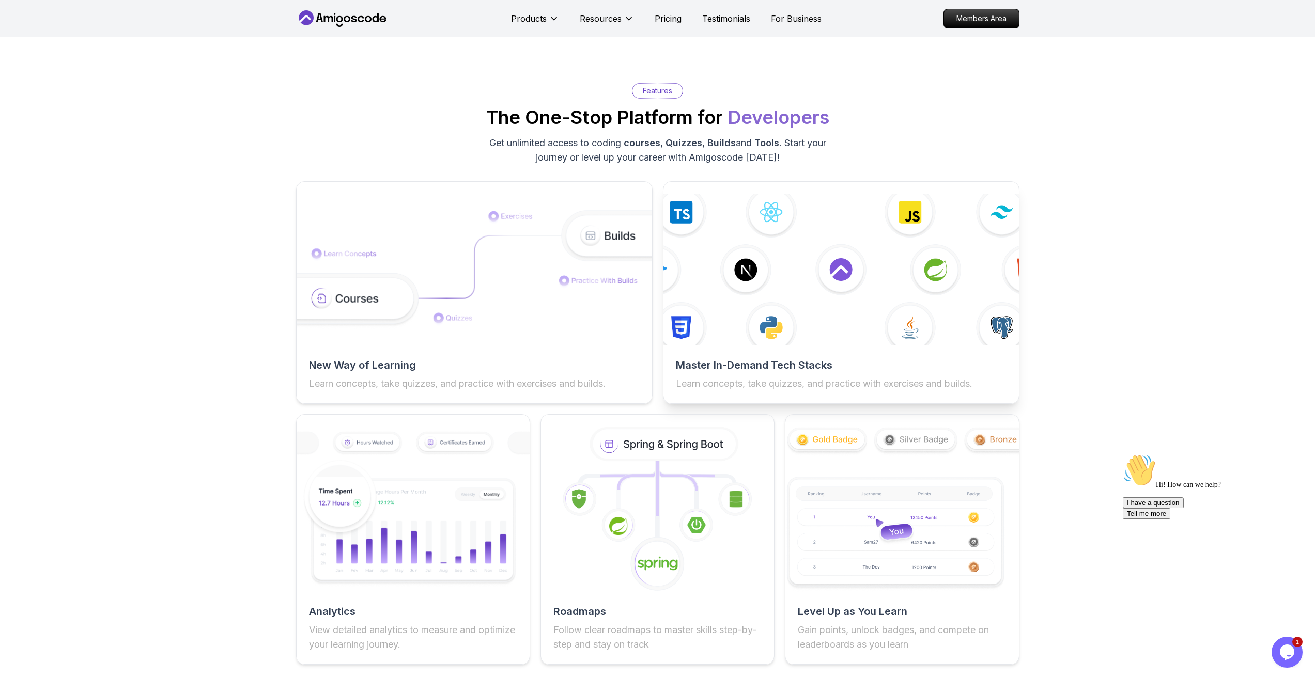
scroll to position [1498, 0]
click at [860, 329] on img at bounding box center [840, 268] width 391 height 166
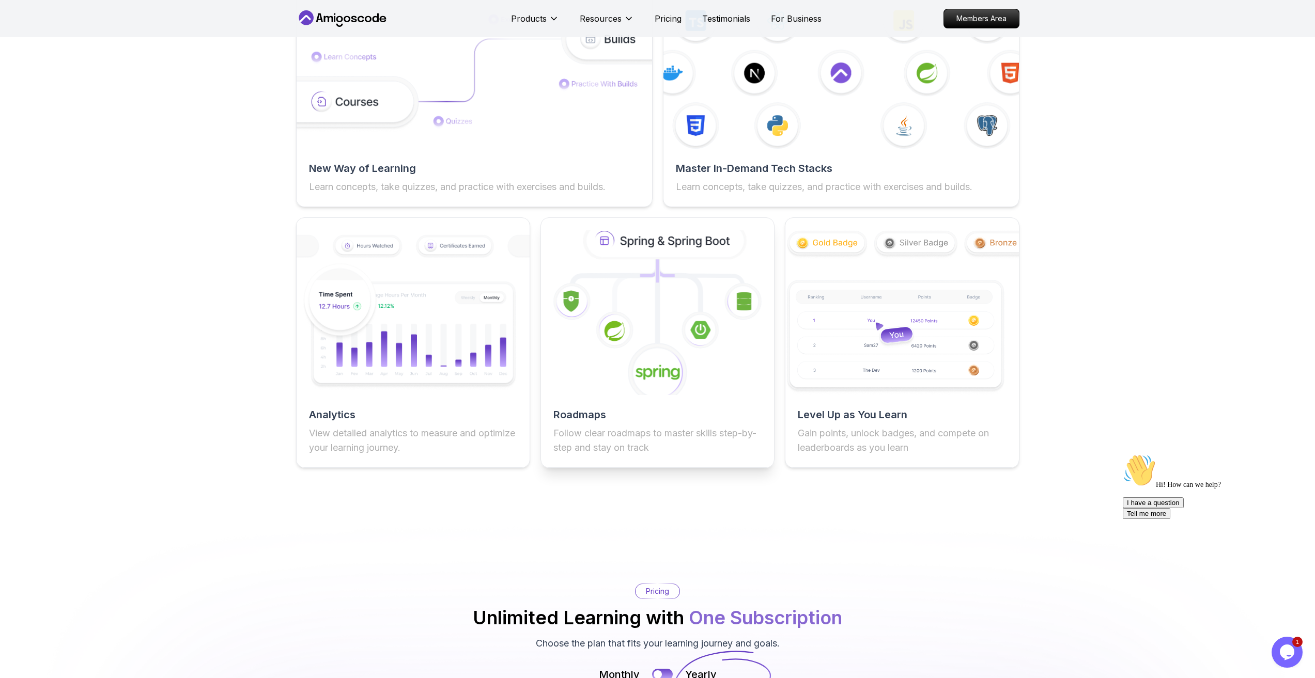
scroll to position [1705, 0]
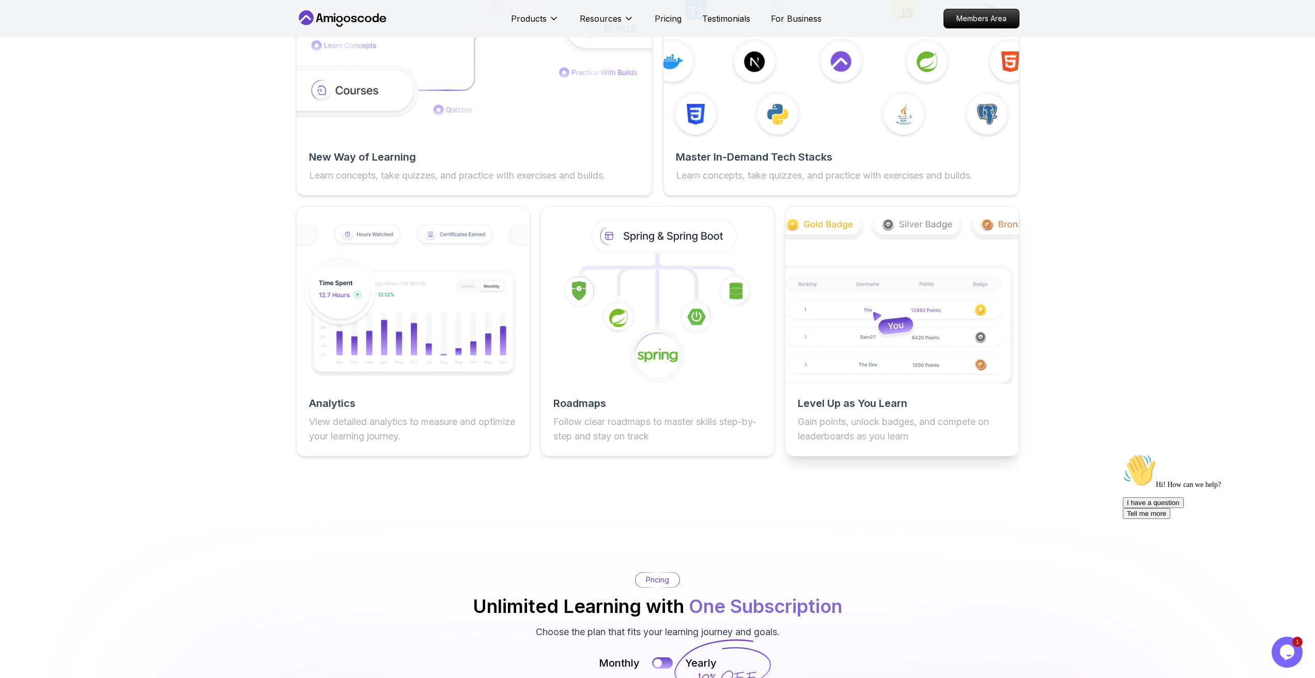
click at [867, 335] on img at bounding box center [902, 301] width 256 height 181
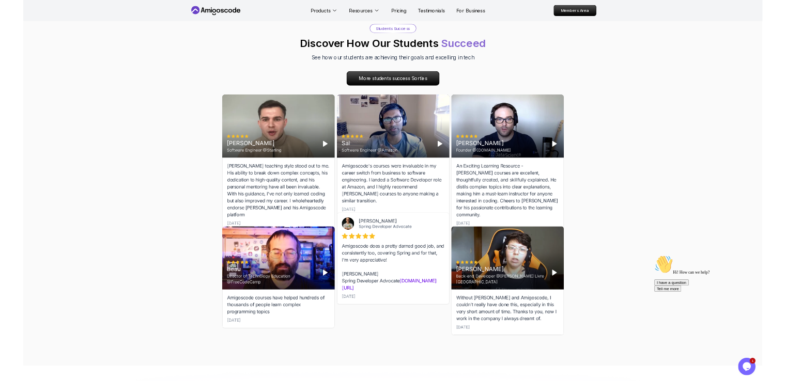
scroll to position [2996, 0]
